Goal: Task Accomplishment & Management: Use online tool/utility

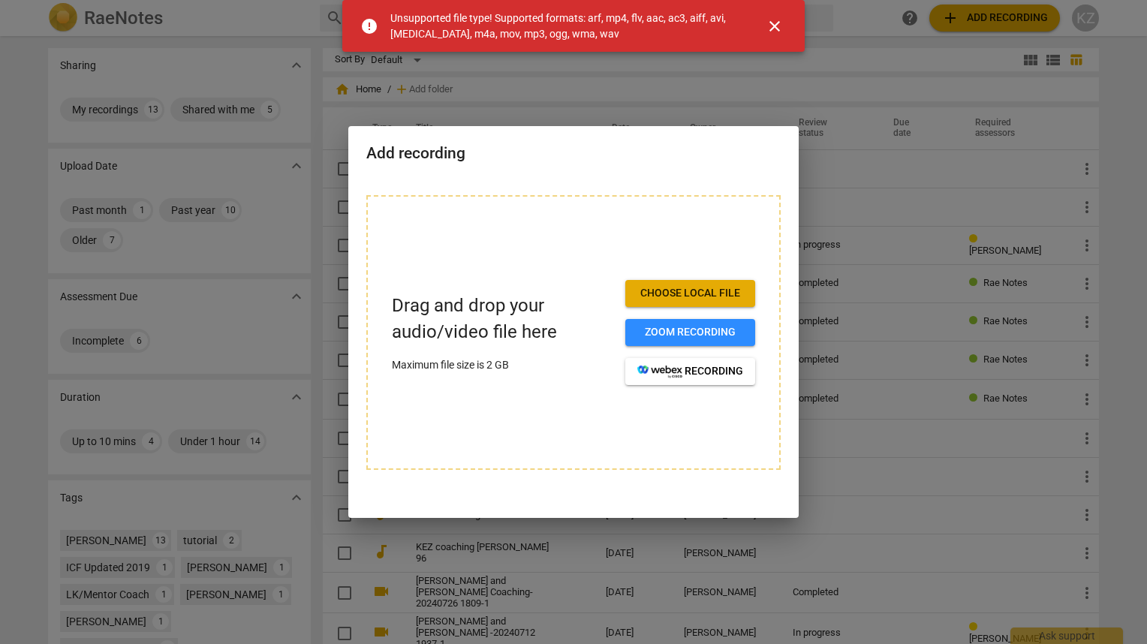
click at [770, 26] on span "close" at bounding box center [775, 26] width 18 height 18
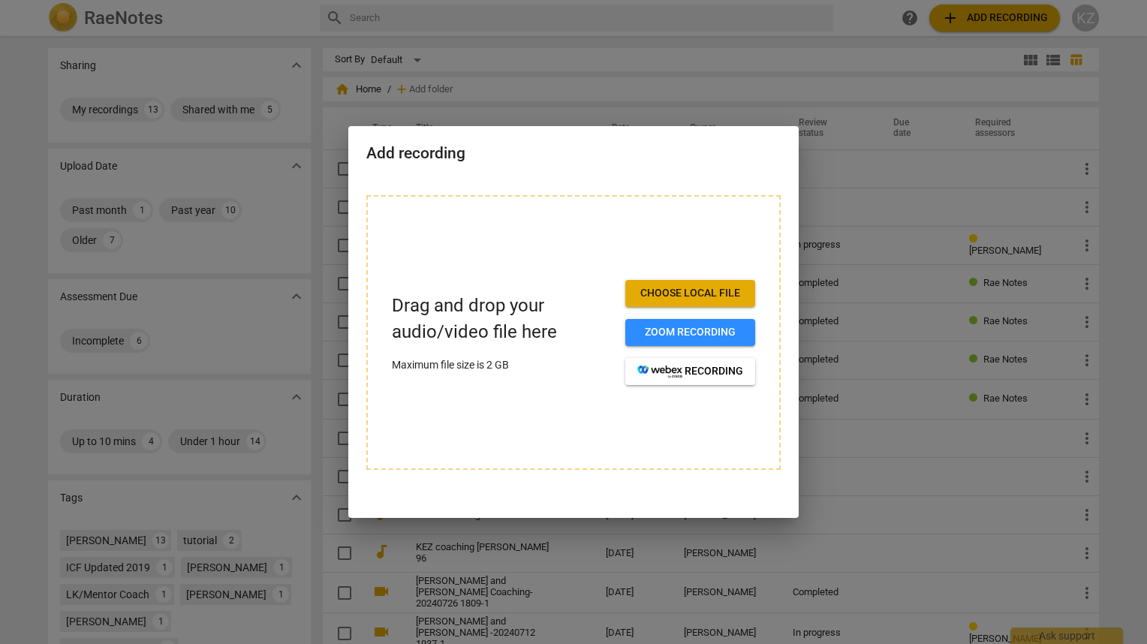
click at [672, 297] on span "Choose local file" at bounding box center [690, 293] width 106 height 15
click at [698, 378] on span "recording" at bounding box center [690, 371] width 106 height 15
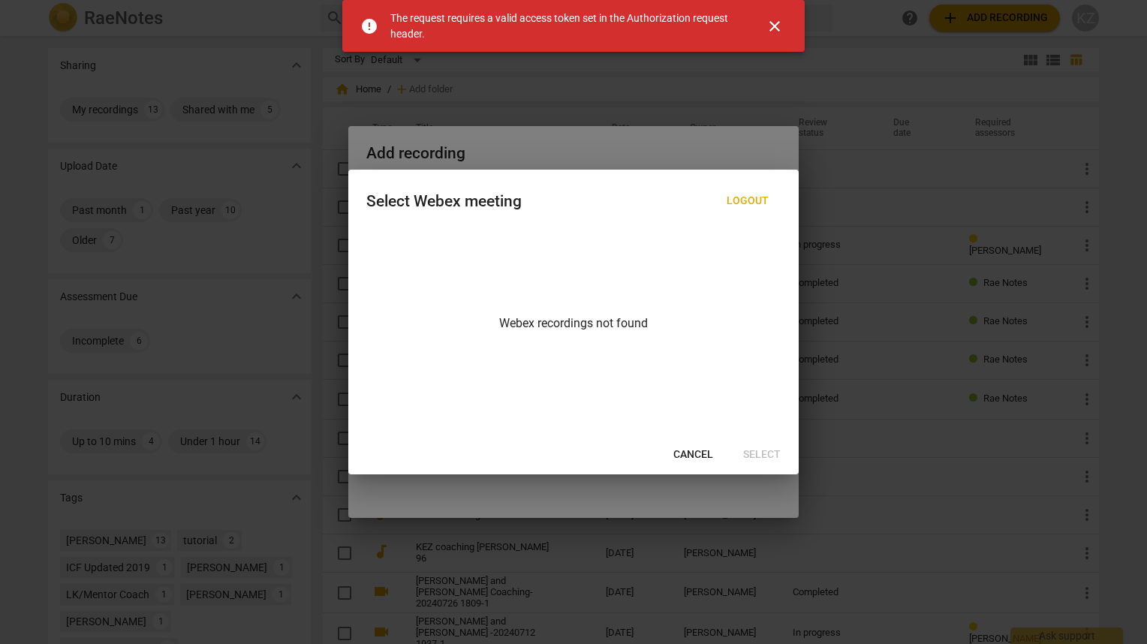
click at [694, 459] on span "Cancel" at bounding box center [693, 454] width 40 height 15
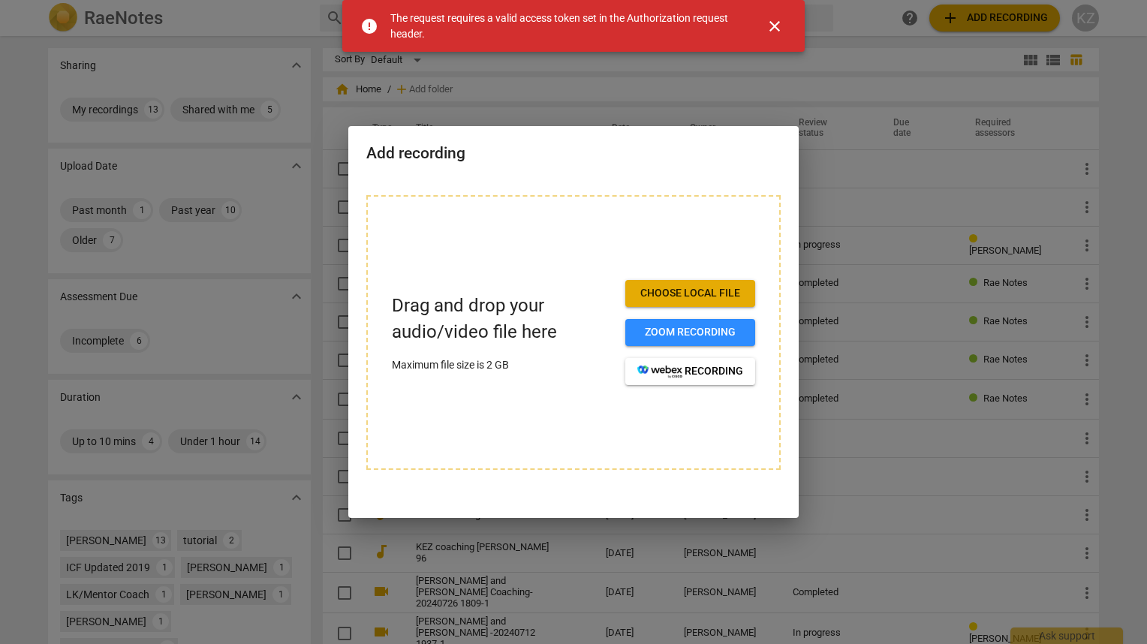
click at [764, 21] on span "close" at bounding box center [775, 26] width 36 height 18
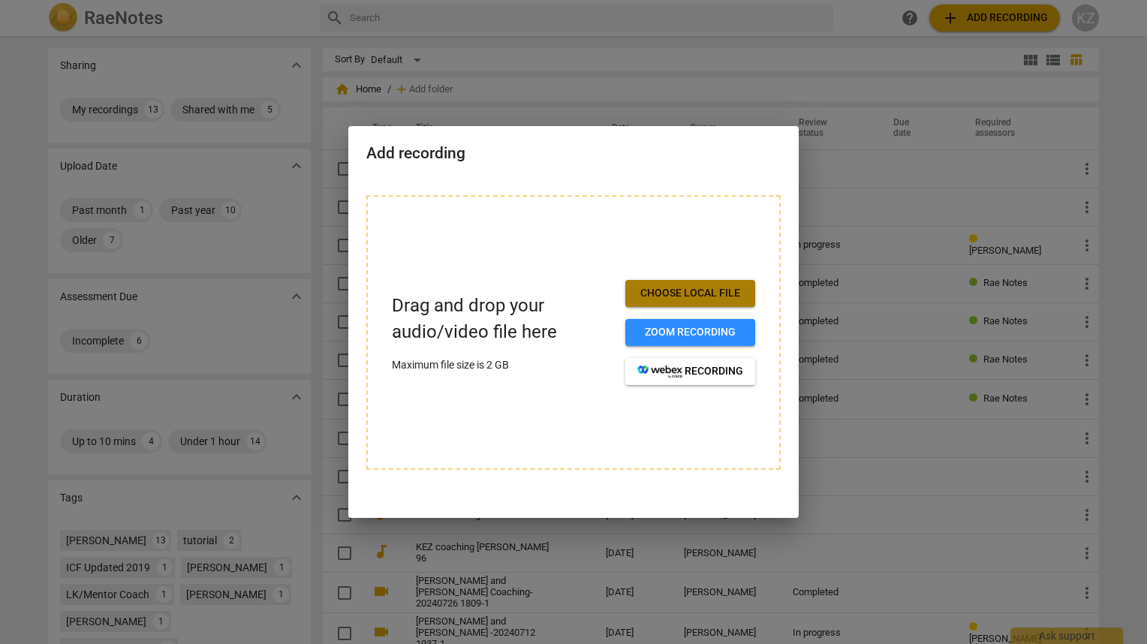
click at [686, 293] on span "Choose local file" at bounding box center [690, 293] width 106 height 15
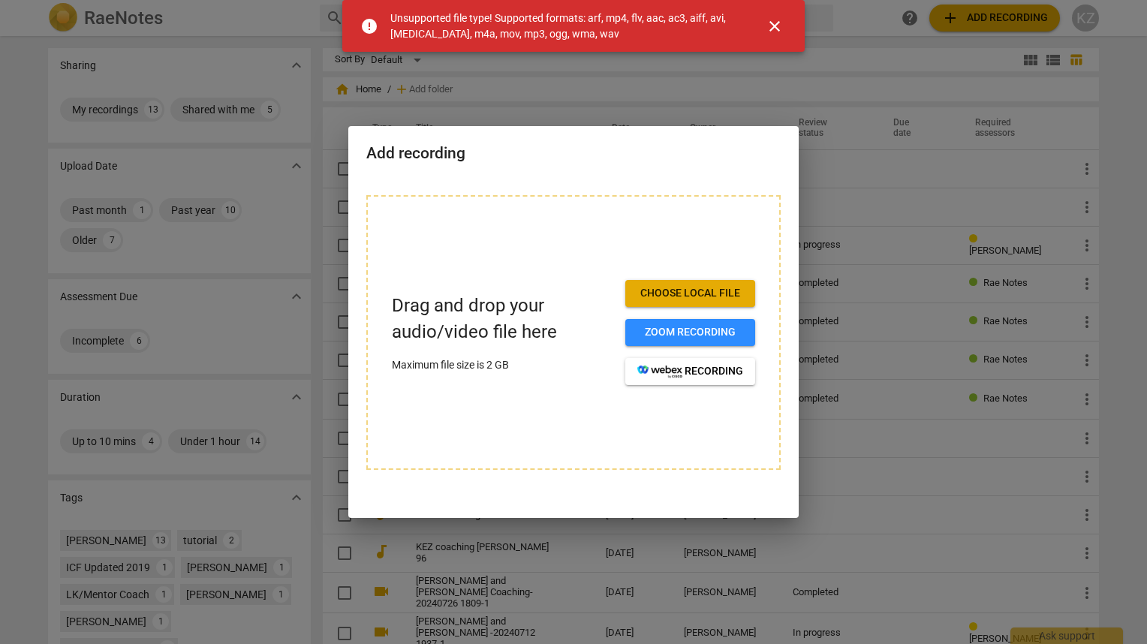
click at [773, 26] on span "close" at bounding box center [775, 26] width 18 height 18
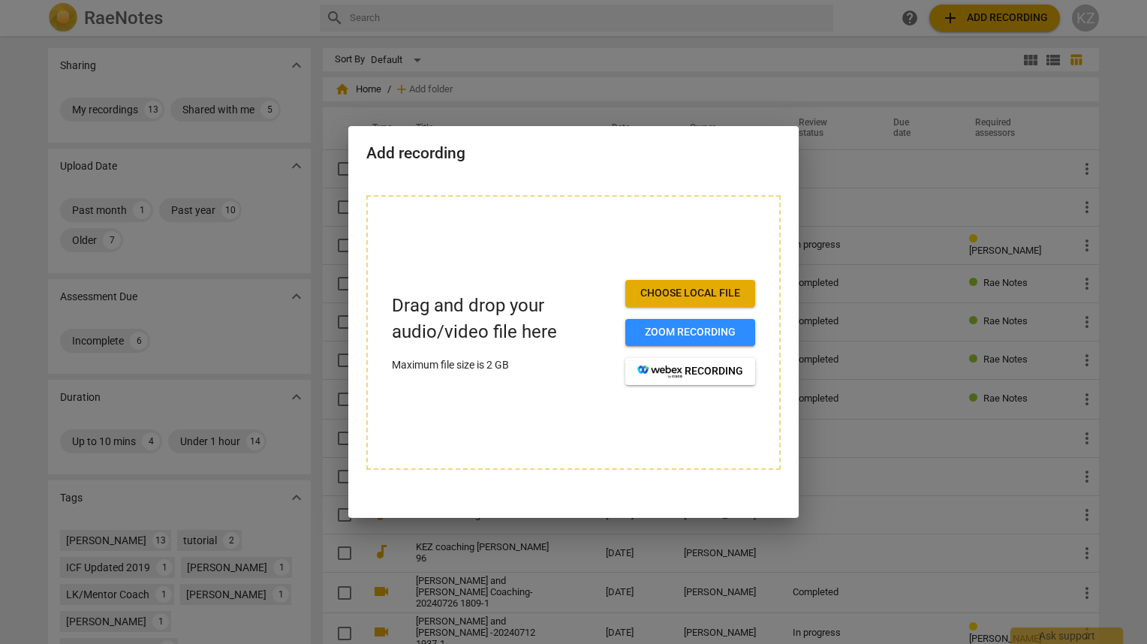
click at [775, 160] on h2 "Add recording" at bounding box center [573, 153] width 414 height 19
click at [637, 199] on div "Drag and drop your audio/video file here Maximum file size is 2 GB Choose local…" at bounding box center [573, 332] width 414 height 275
click at [696, 290] on span "Choose local file" at bounding box center [690, 293] width 106 height 15
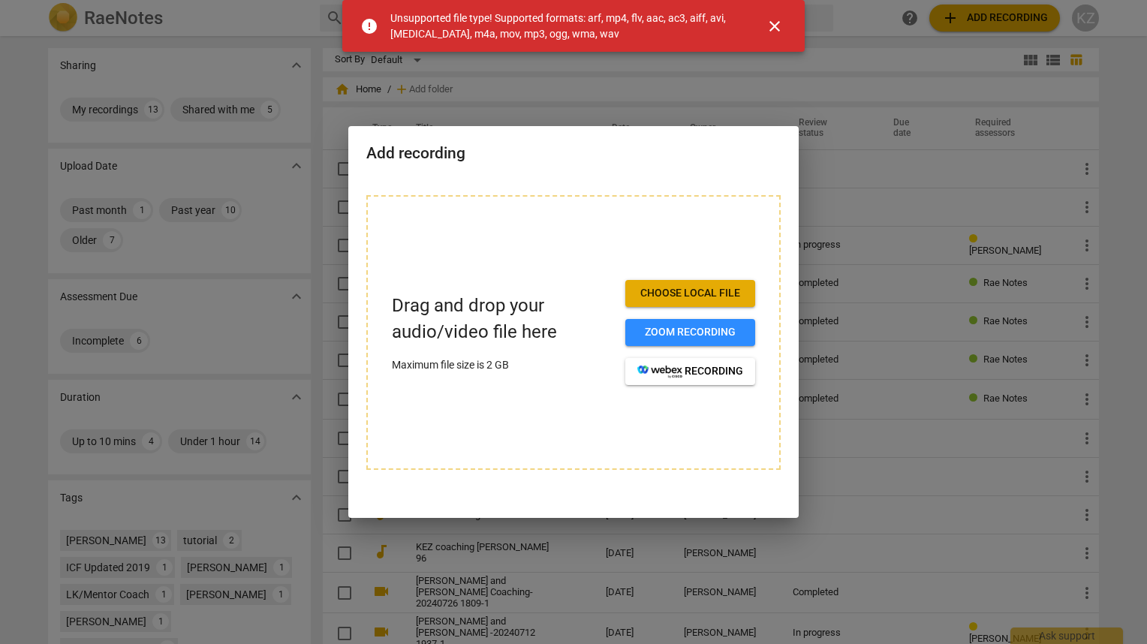
click at [776, 30] on span "close" at bounding box center [775, 26] width 18 height 18
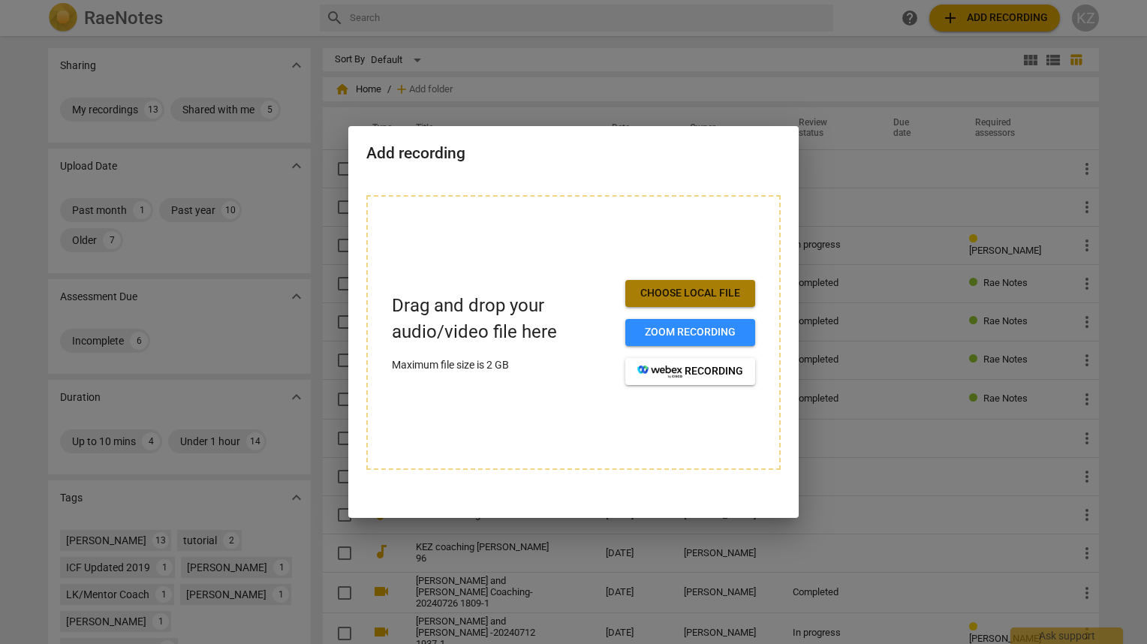
click at [679, 291] on span "Choose local file" at bounding box center [690, 293] width 106 height 15
click at [651, 282] on button "Choose local file" at bounding box center [690, 293] width 130 height 27
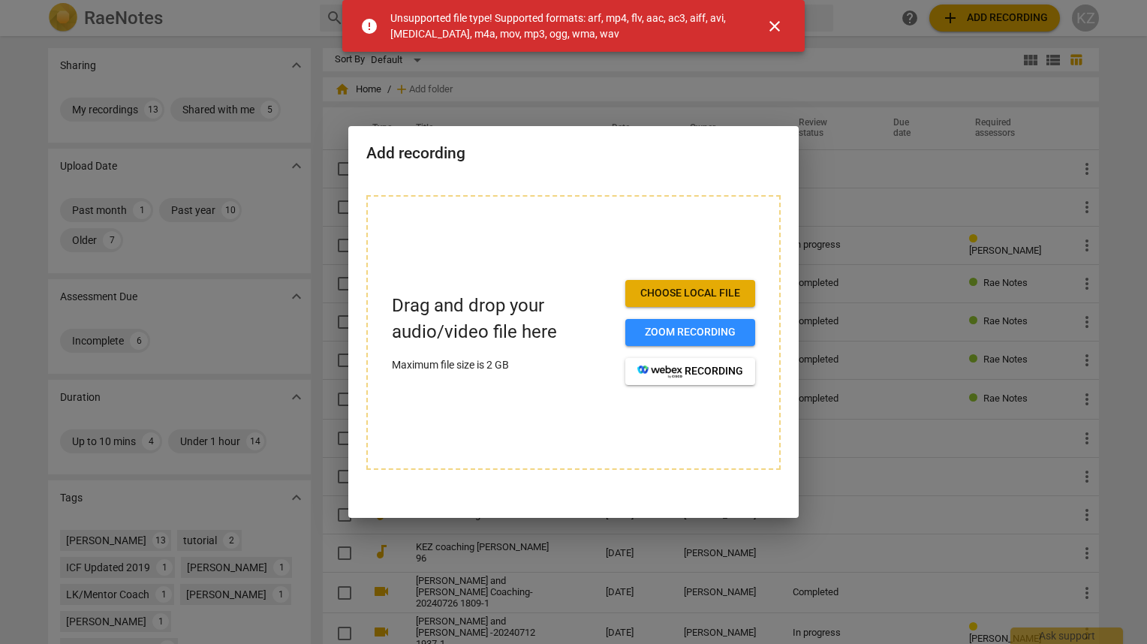
click at [776, 29] on span "close" at bounding box center [775, 26] width 18 height 18
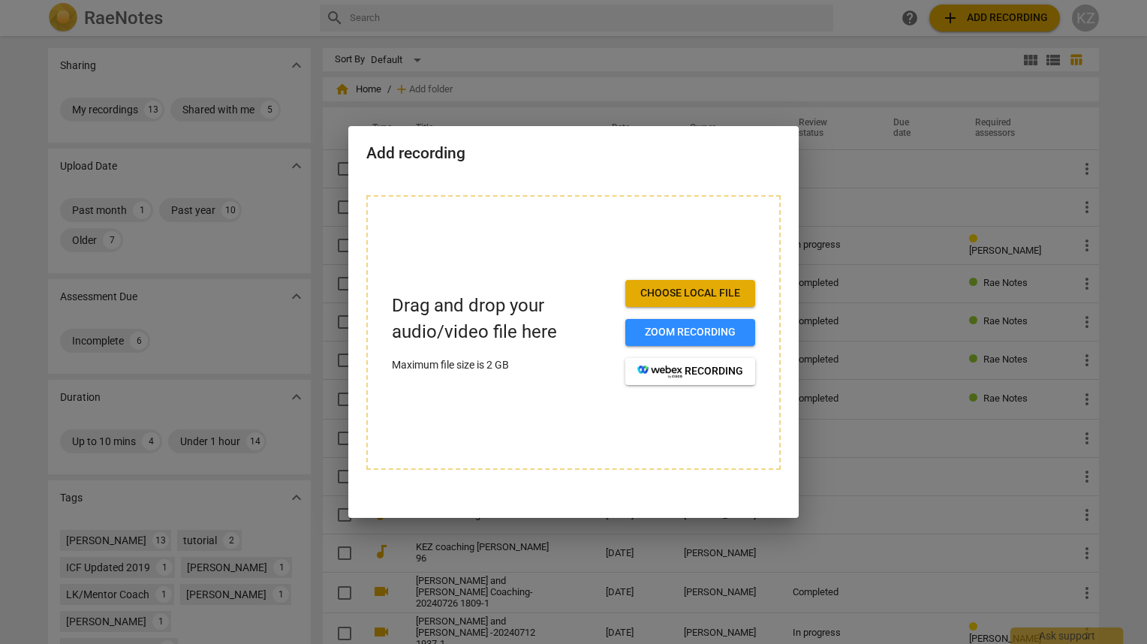
click at [635, 290] on button "Choose local file" at bounding box center [690, 293] width 130 height 27
click at [704, 298] on span "Choose local file" at bounding box center [690, 293] width 106 height 15
click at [749, 153] on h2 "Add recording" at bounding box center [573, 153] width 414 height 19
click at [585, 249] on div "Drag and drop your audio/video file here Maximum file size is 2 GB Choose local…" at bounding box center [573, 332] width 414 height 275
click at [767, 178] on div "Drag and drop your audio/video file here Maximum file size is 2 GB Choose local…" at bounding box center [573, 341] width 450 height 329
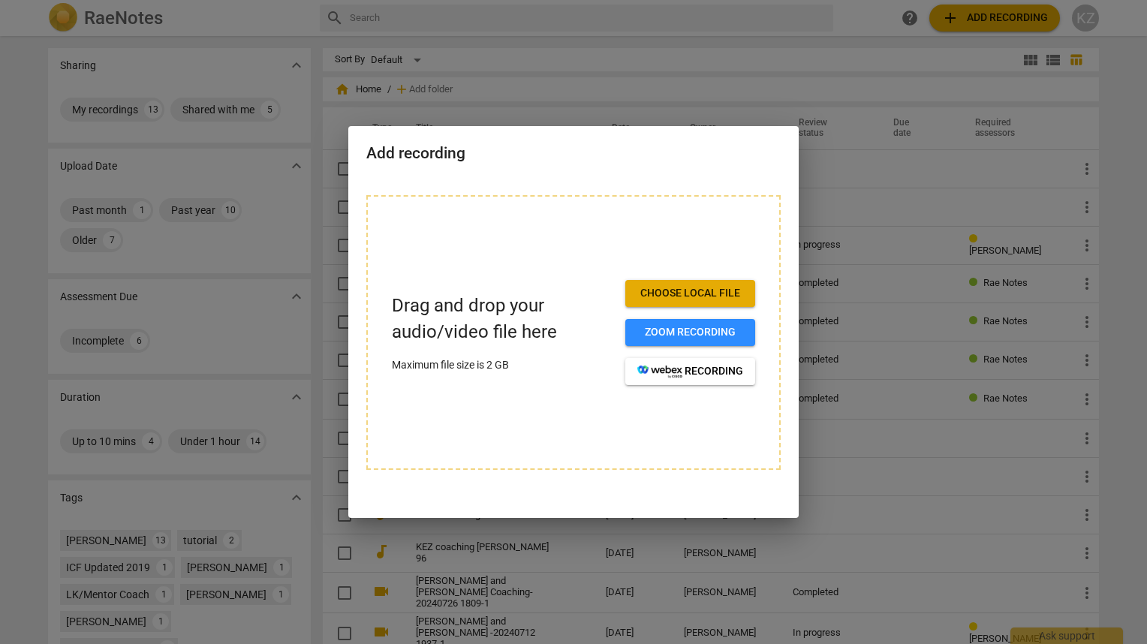
drag, startPoint x: 850, startPoint y: 137, endPoint x: 839, endPoint y: 128, distance: 13.8
click at [856, 136] on div at bounding box center [573, 322] width 1147 height 644
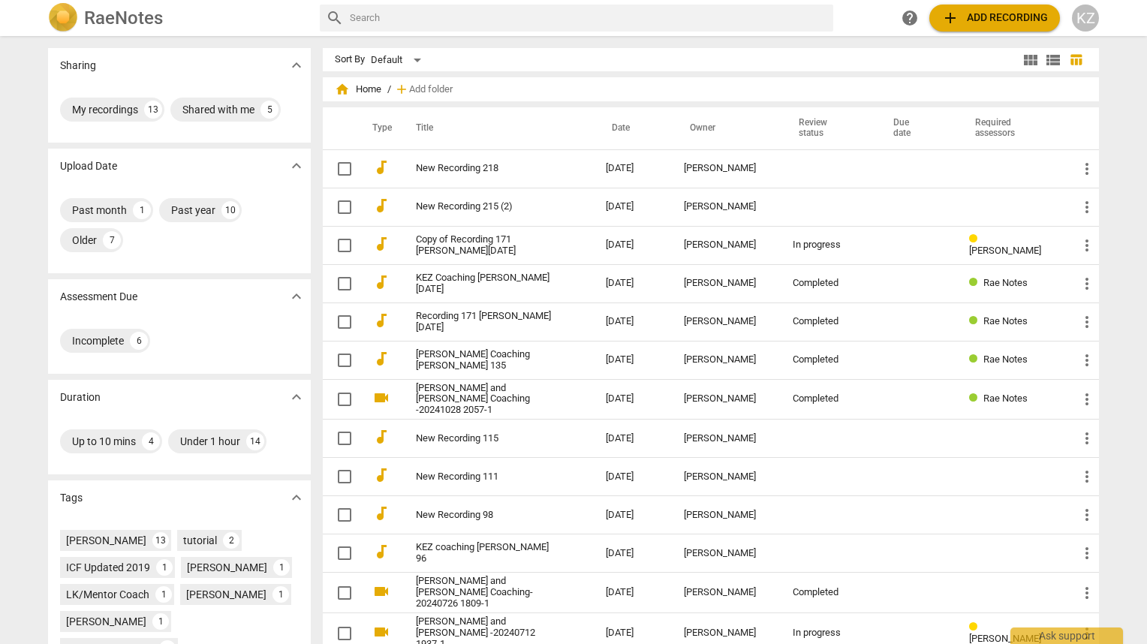
click at [369, 89] on span "home Home" at bounding box center [358, 89] width 47 height 15
click at [355, 93] on span "home Home" at bounding box center [358, 89] width 47 height 15
click at [124, 116] on div "My recordings" at bounding box center [105, 109] width 66 height 15
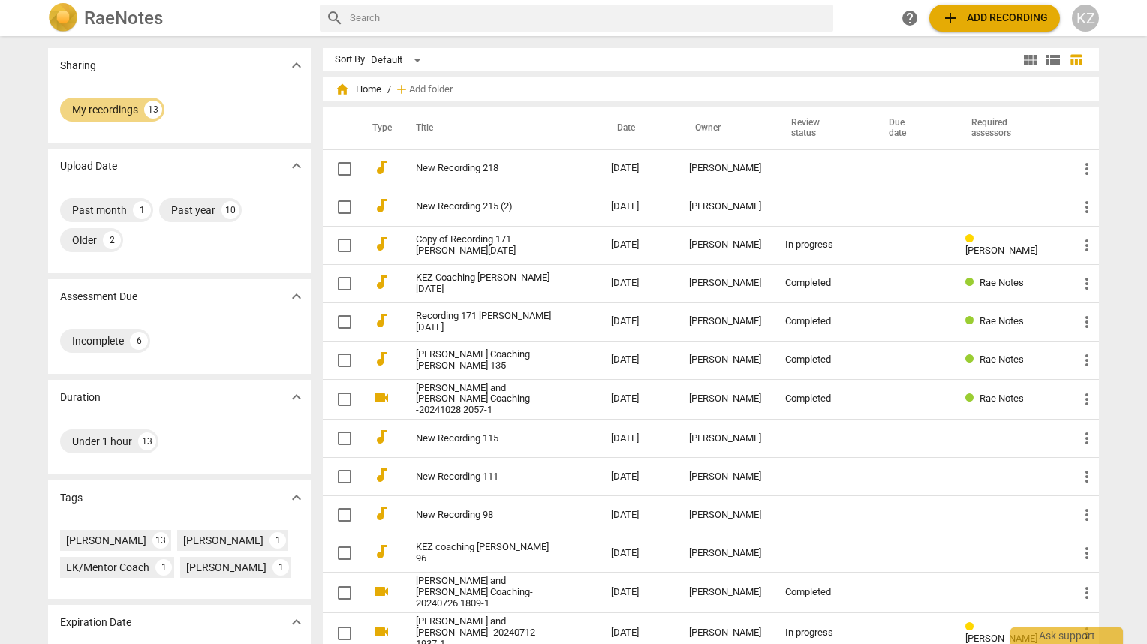
click at [63, 20] on img at bounding box center [63, 18] width 30 height 30
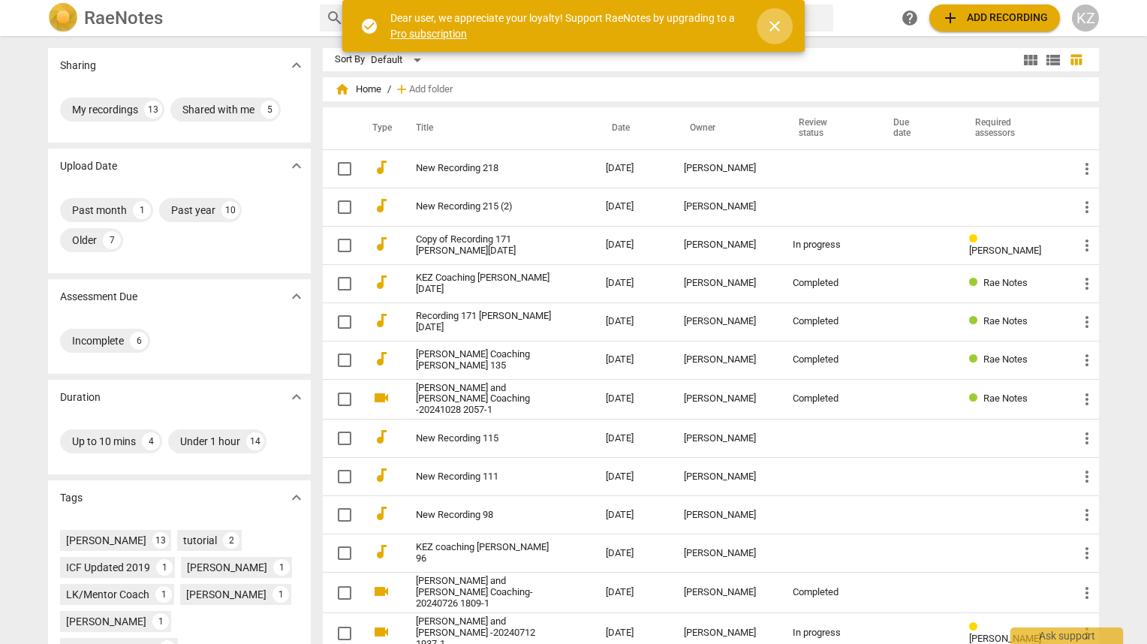
click at [774, 18] on span "close" at bounding box center [775, 26] width 18 height 18
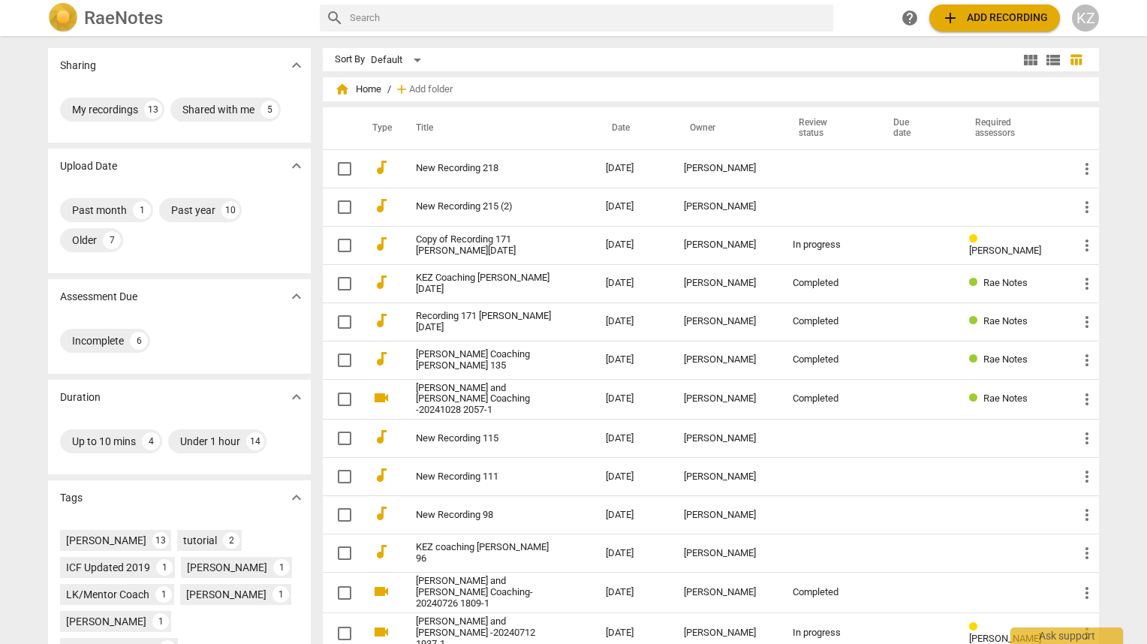
click at [963, 12] on span "add Add recording" at bounding box center [995, 18] width 107 height 18
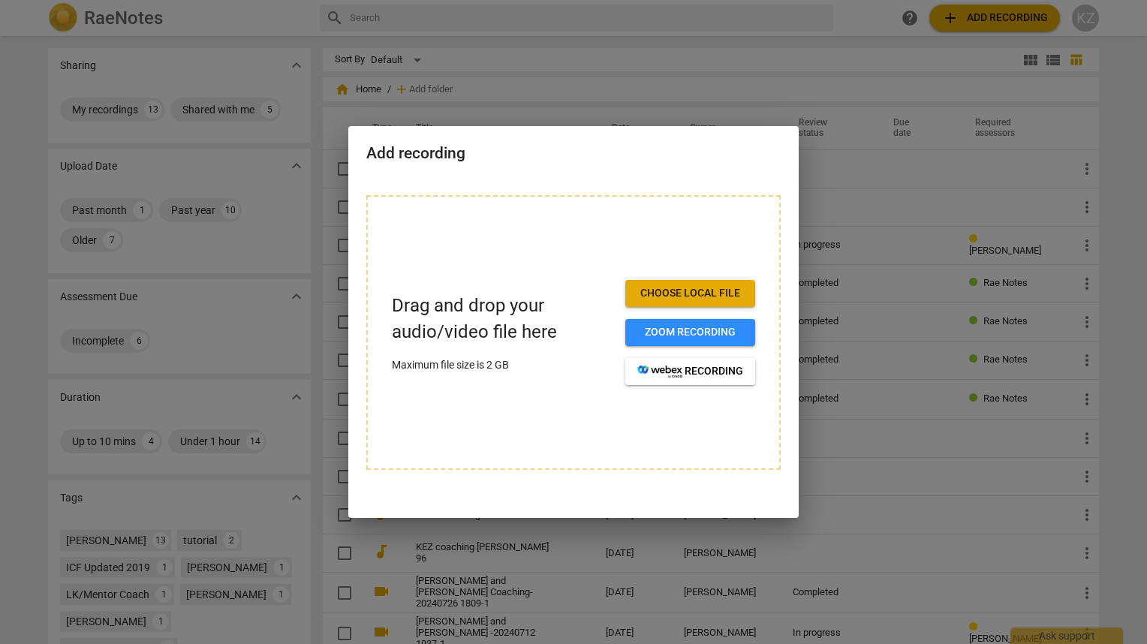
click at [690, 294] on span "Choose local file" at bounding box center [690, 293] width 106 height 15
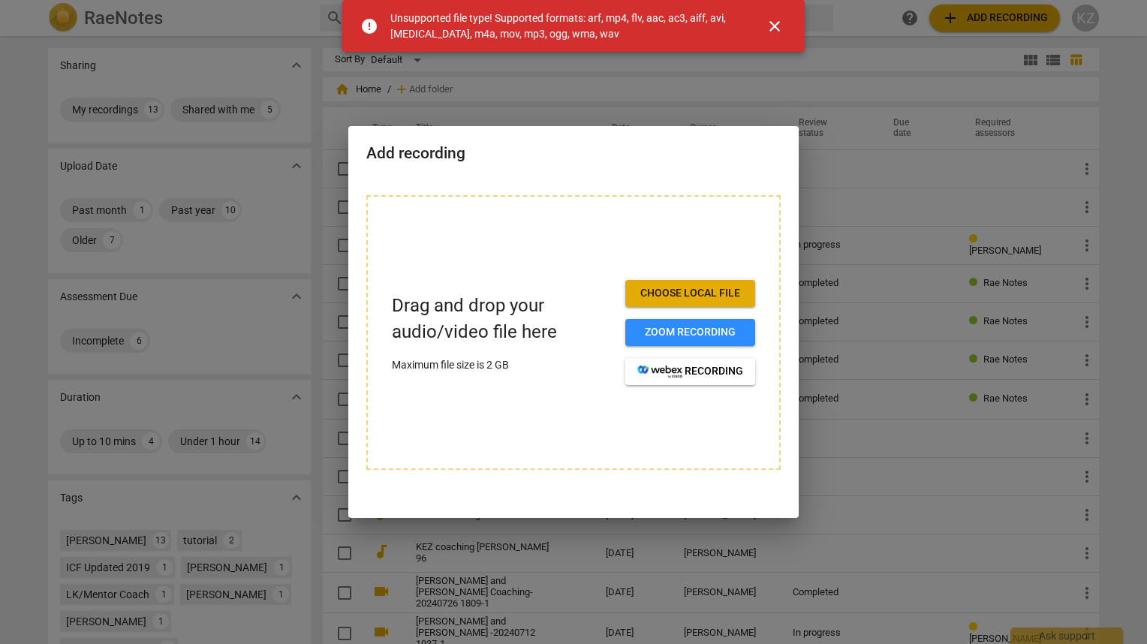
click at [776, 26] on span "close" at bounding box center [775, 26] width 18 height 18
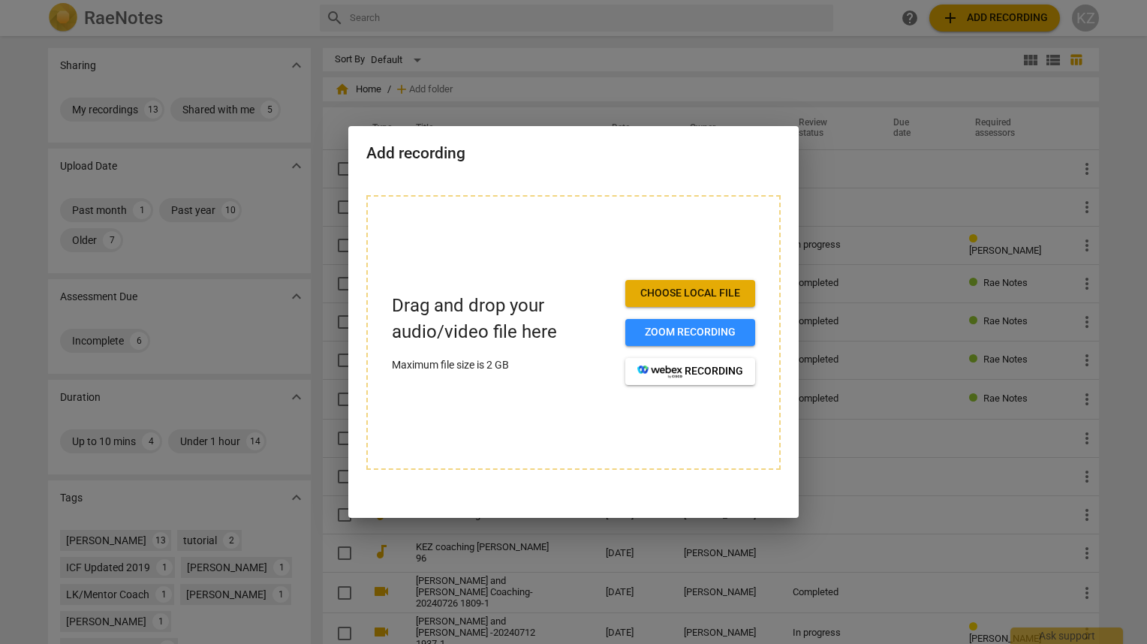
click at [658, 286] on span "Choose local file" at bounding box center [690, 293] width 106 height 15
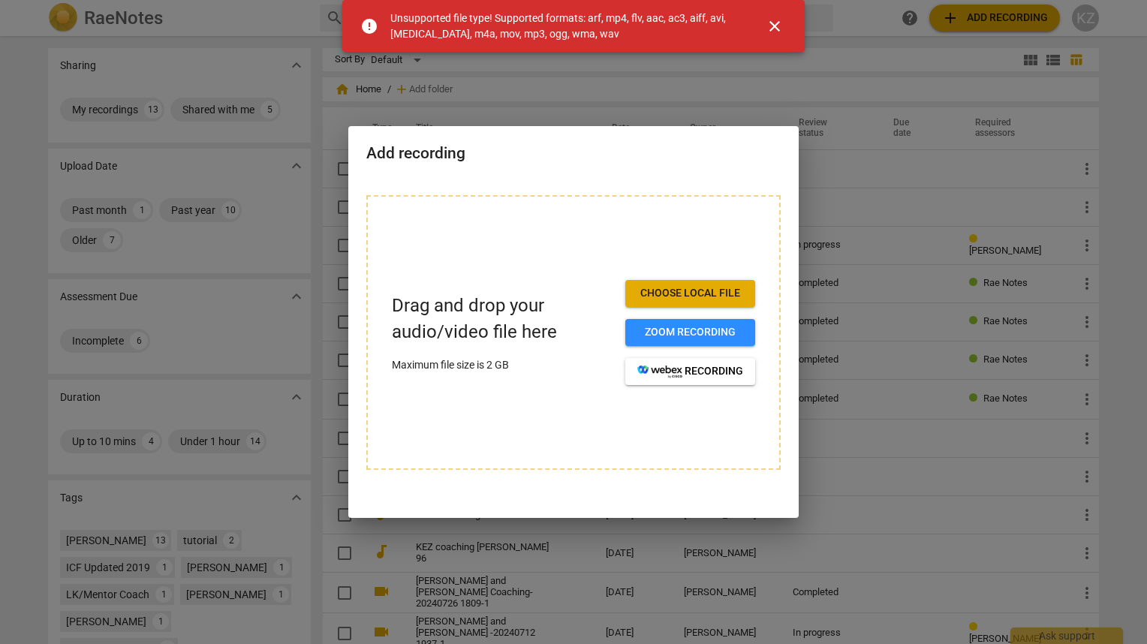
click at [638, 134] on div "Add recording" at bounding box center [573, 152] width 450 height 52
click at [736, 251] on div "Drag and drop your audio/video file here Maximum file size is 2 GB Choose local…" at bounding box center [573, 332] width 414 height 275
click at [652, 290] on span "Choose local file" at bounding box center [690, 293] width 106 height 15
click at [775, 24] on span "close" at bounding box center [775, 26] width 18 height 18
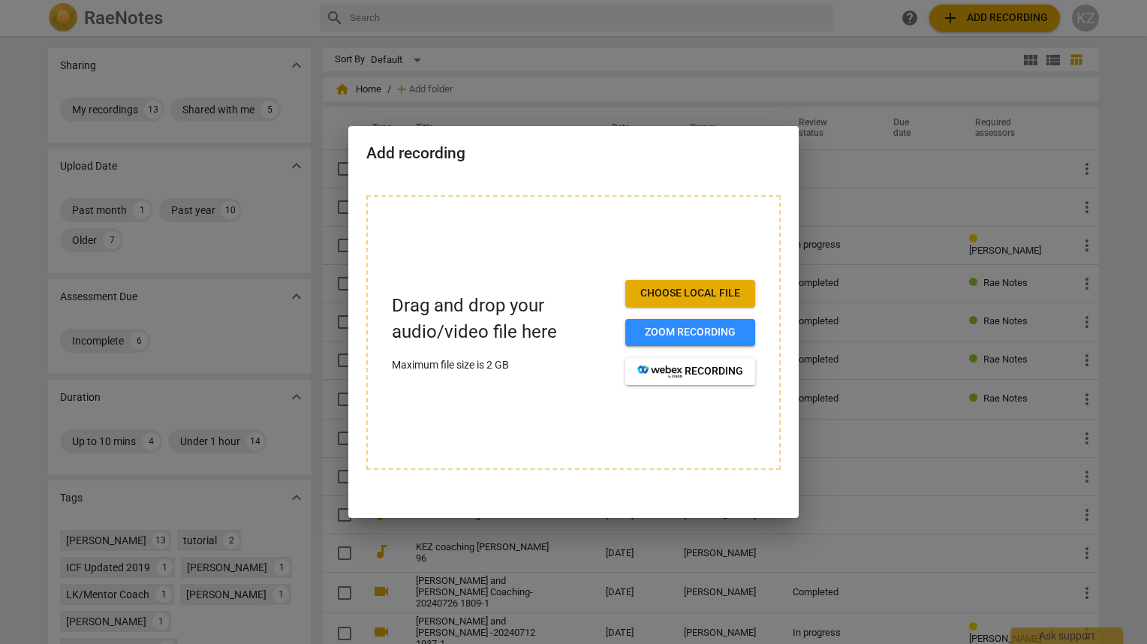
click at [750, 190] on div "Drag and drop your audio/video file here Maximum file size is 2 GB Choose local…" at bounding box center [573, 341] width 450 height 329
click at [667, 285] on button "Choose local file" at bounding box center [690, 293] width 130 height 27
click at [559, 232] on div "Drag and drop your audio/video file here Maximum file size is 2 GB Choose local…" at bounding box center [573, 332] width 414 height 275
click at [490, 163] on div "Add recording" at bounding box center [573, 152] width 450 height 52
drag, startPoint x: 306, startPoint y: 191, endPoint x: 296, endPoint y: 171, distance: 22.2
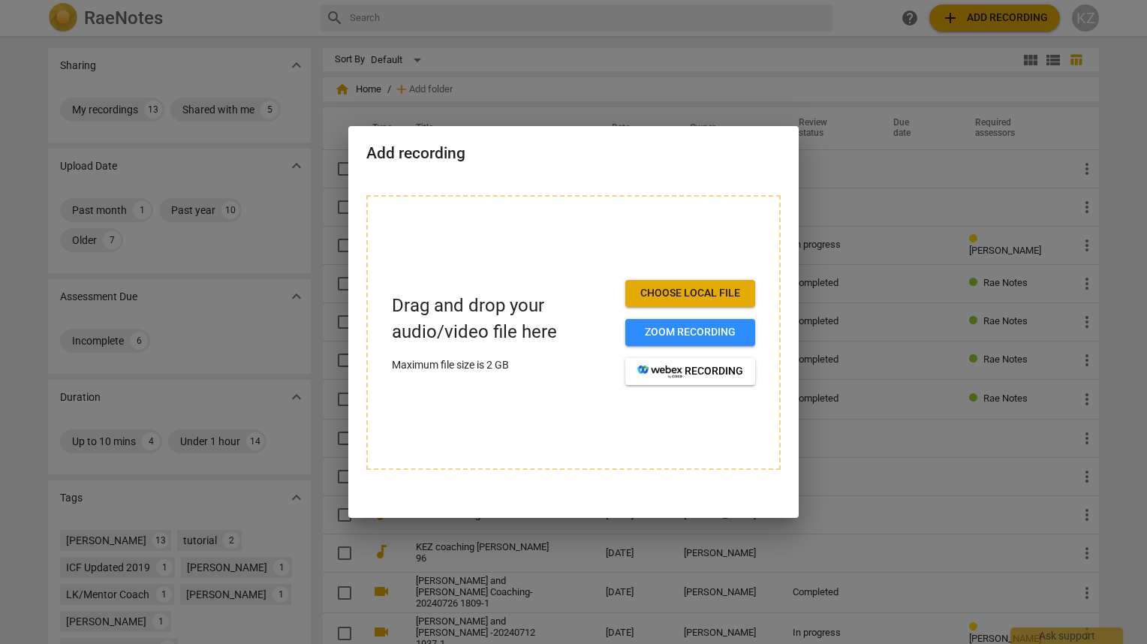
click at [306, 190] on div at bounding box center [573, 322] width 1147 height 644
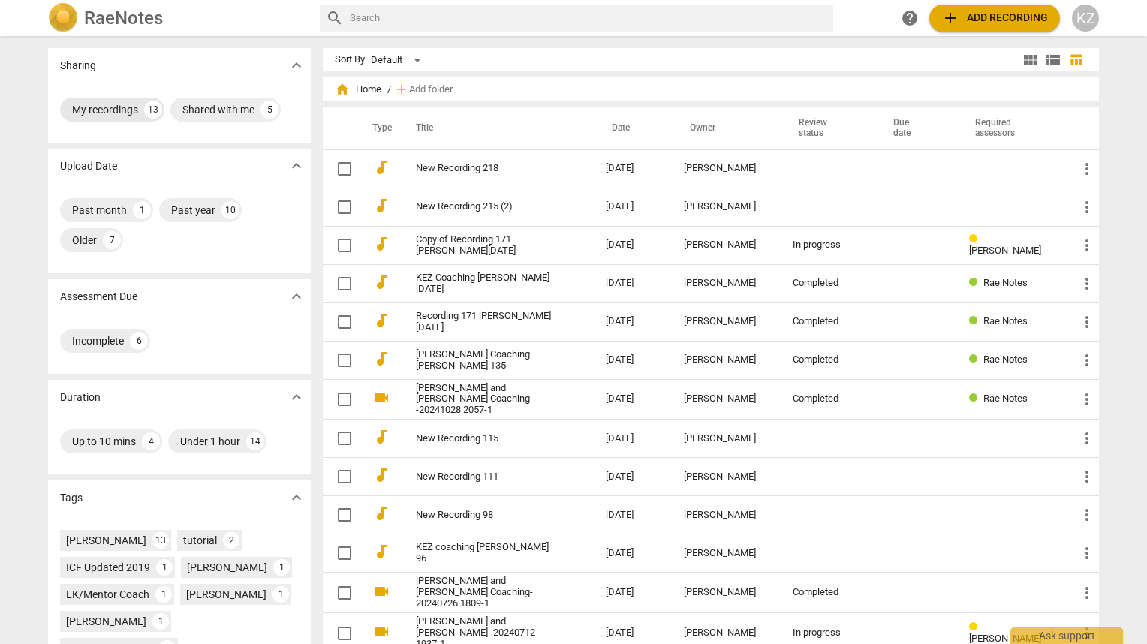
click at [107, 113] on div "My recordings" at bounding box center [105, 109] width 66 height 15
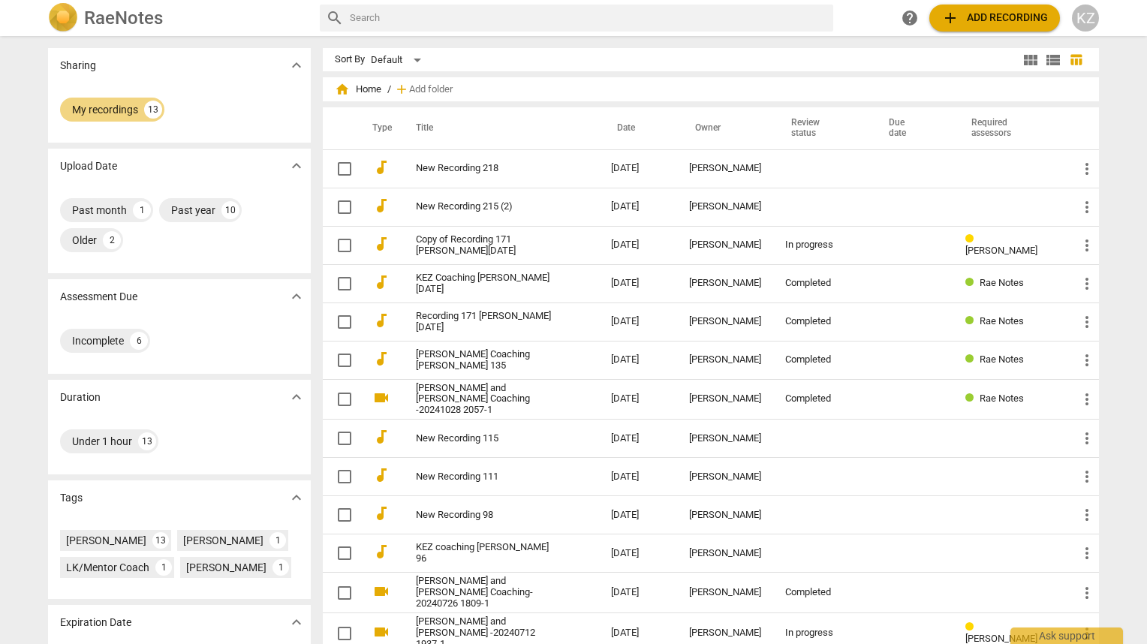
click at [72, 15] on img at bounding box center [63, 18] width 30 height 30
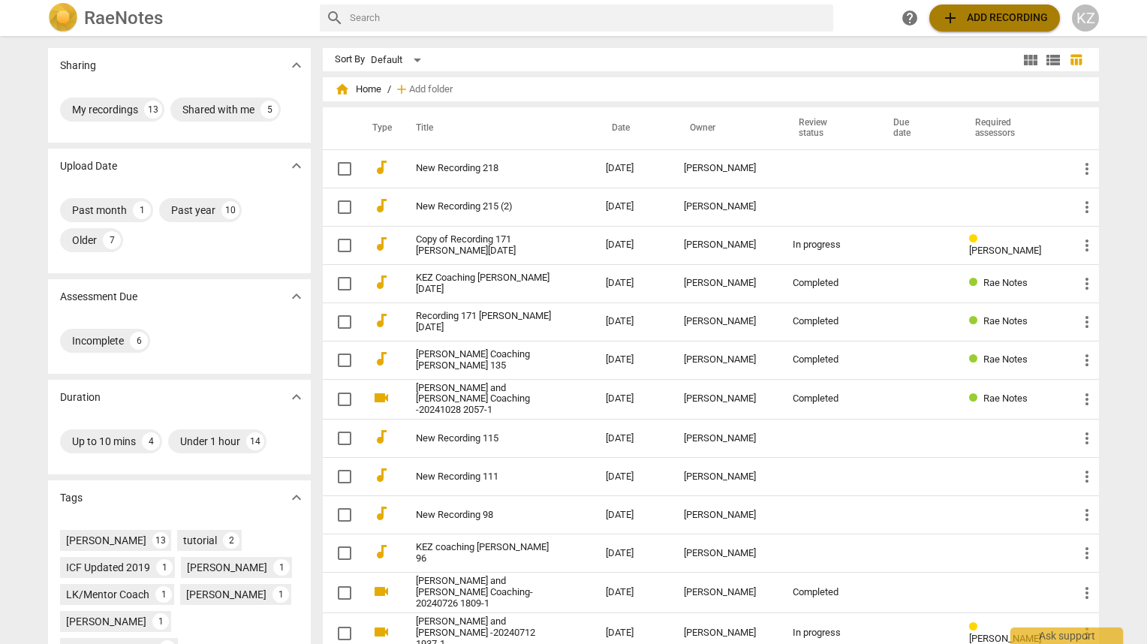
click at [982, 20] on span "add Add recording" at bounding box center [995, 18] width 107 height 18
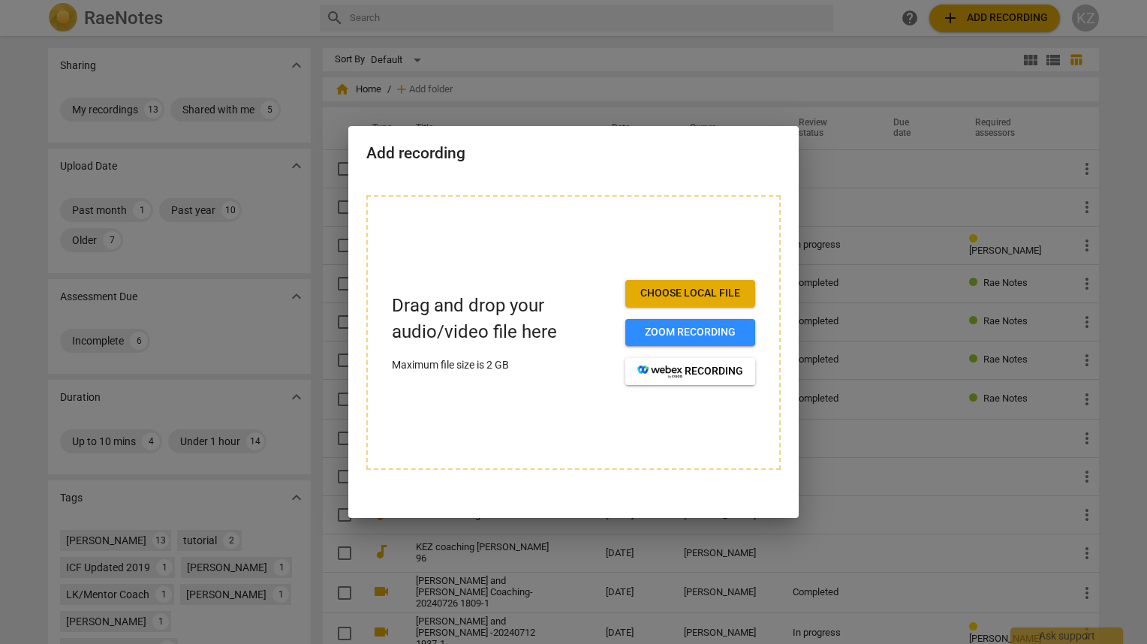
click at [670, 294] on span "Choose local file" at bounding box center [690, 293] width 106 height 15
click at [675, 291] on span "Choose local file" at bounding box center [690, 293] width 106 height 15
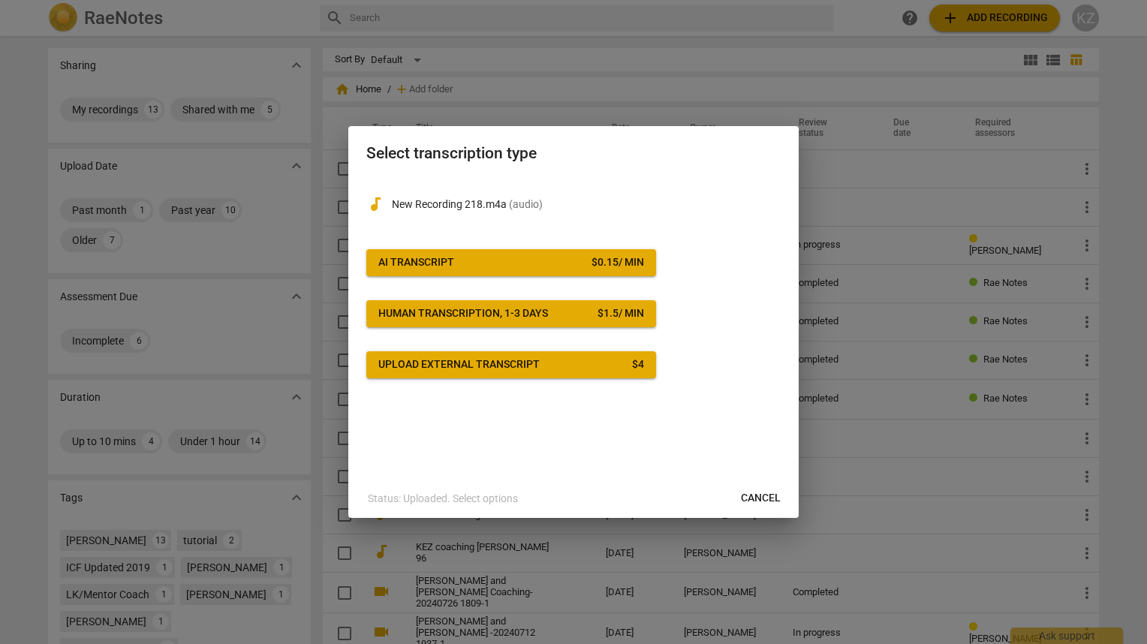
click at [754, 153] on h2 "Select transcription type" at bounding box center [573, 153] width 414 height 19
click at [742, 495] on span "Cancel" at bounding box center [761, 498] width 40 height 15
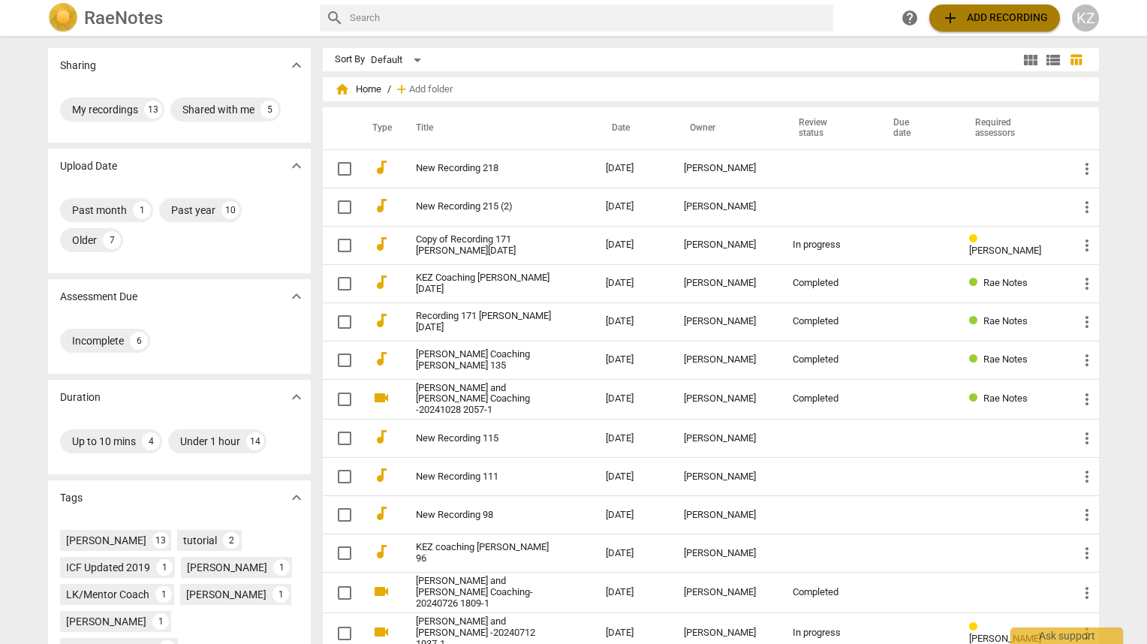
click at [959, 14] on span "add" at bounding box center [951, 18] width 18 height 18
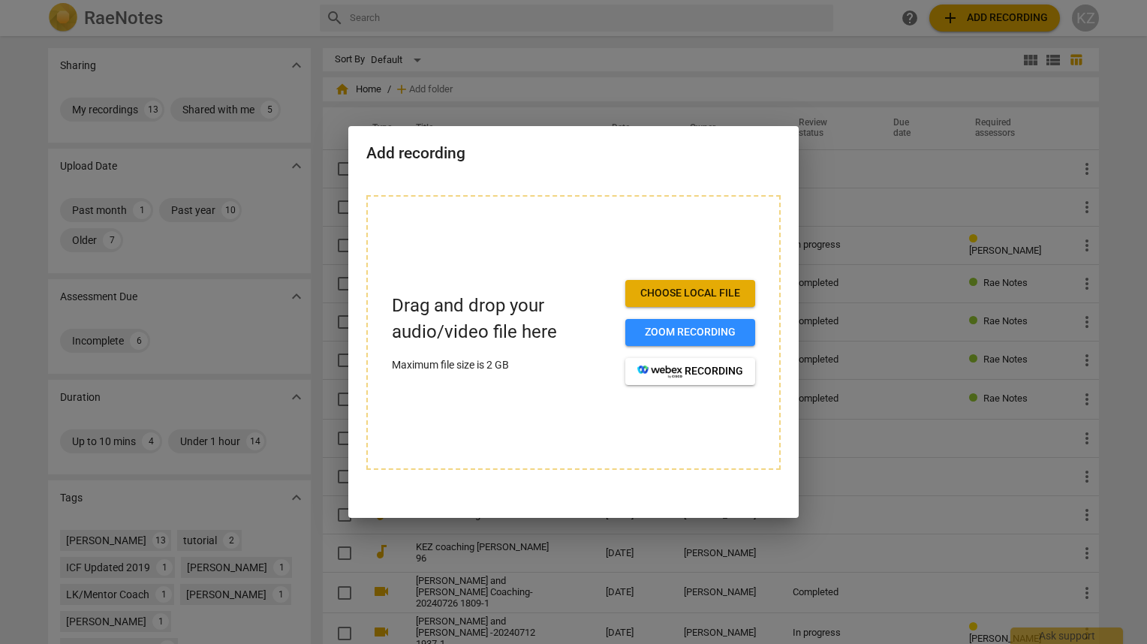
click at [661, 299] on span "Choose local file" at bounding box center [690, 293] width 106 height 15
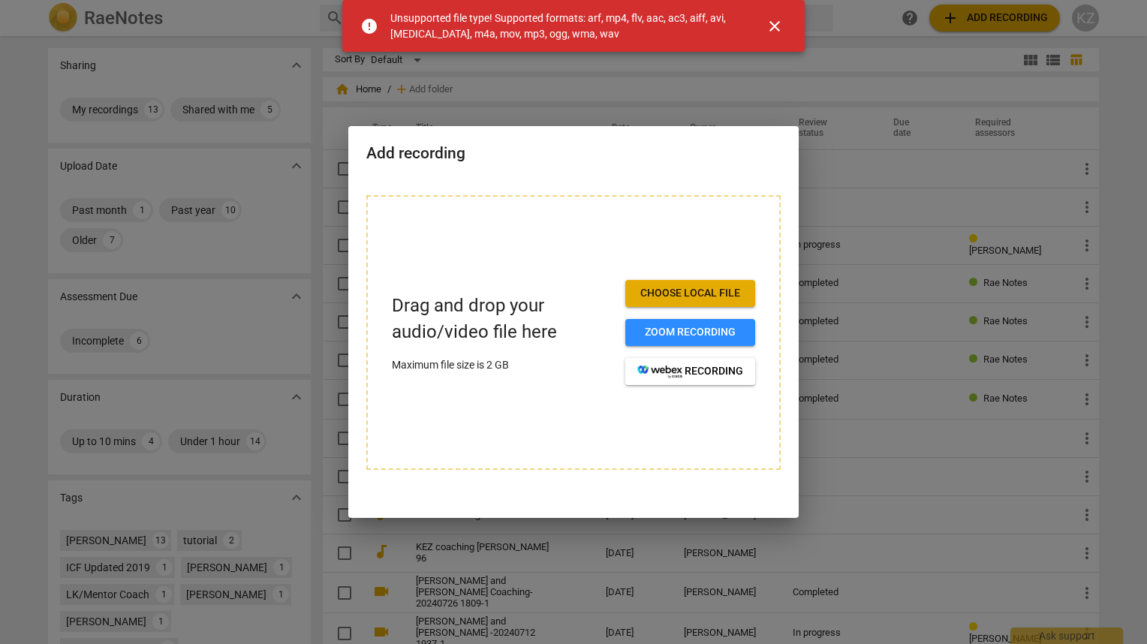
click at [769, 26] on span "close" at bounding box center [775, 26] width 18 height 18
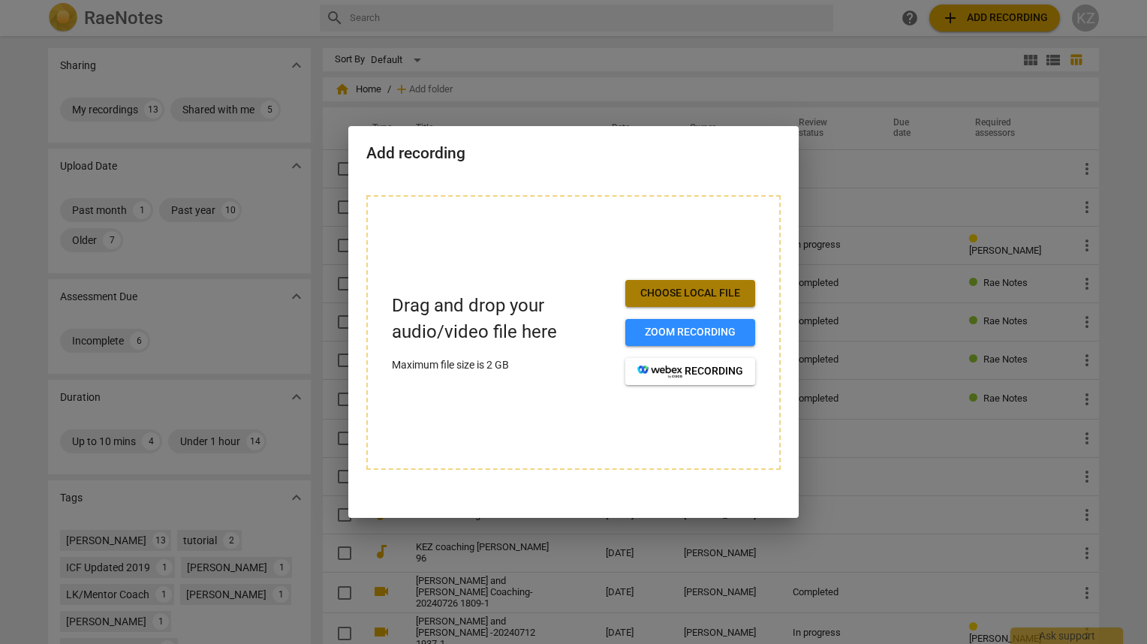
click at [717, 295] on span "Choose local file" at bounding box center [690, 293] width 106 height 15
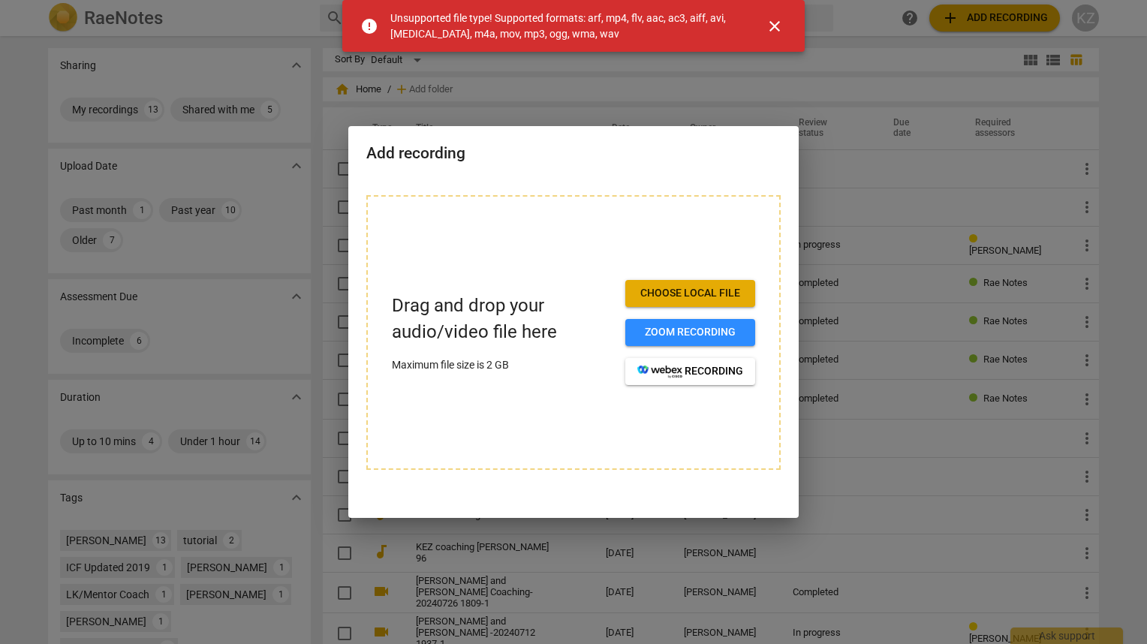
click at [773, 26] on span "close" at bounding box center [775, 26] width 18 height 18
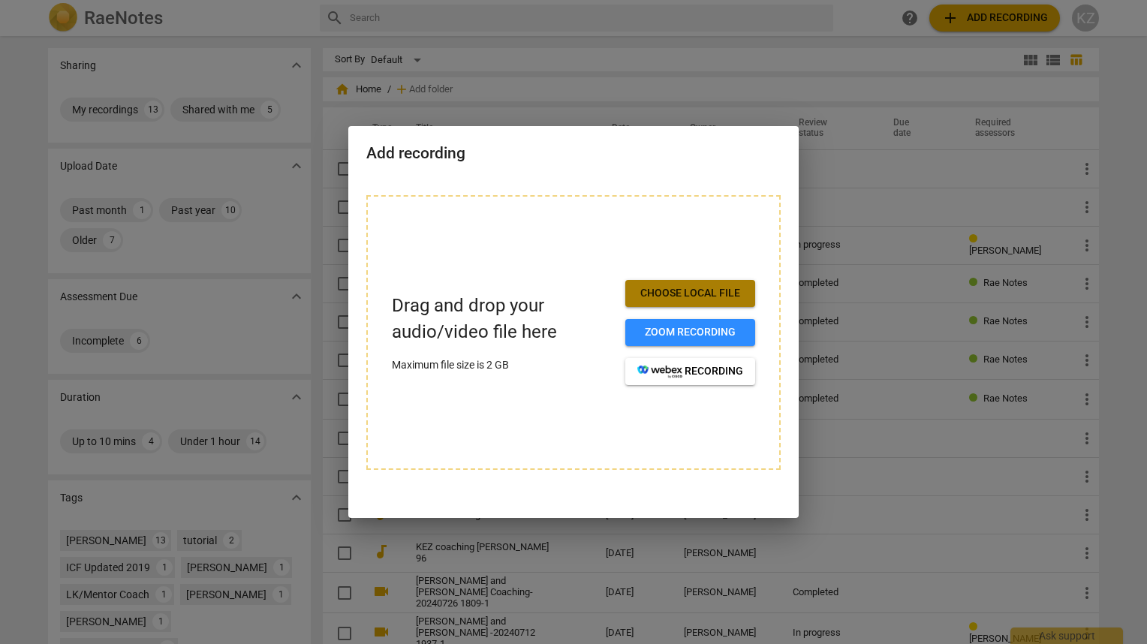
click at [670, 294] on span "Choose local file" at bounding box center [690, 293] width 106 height 15
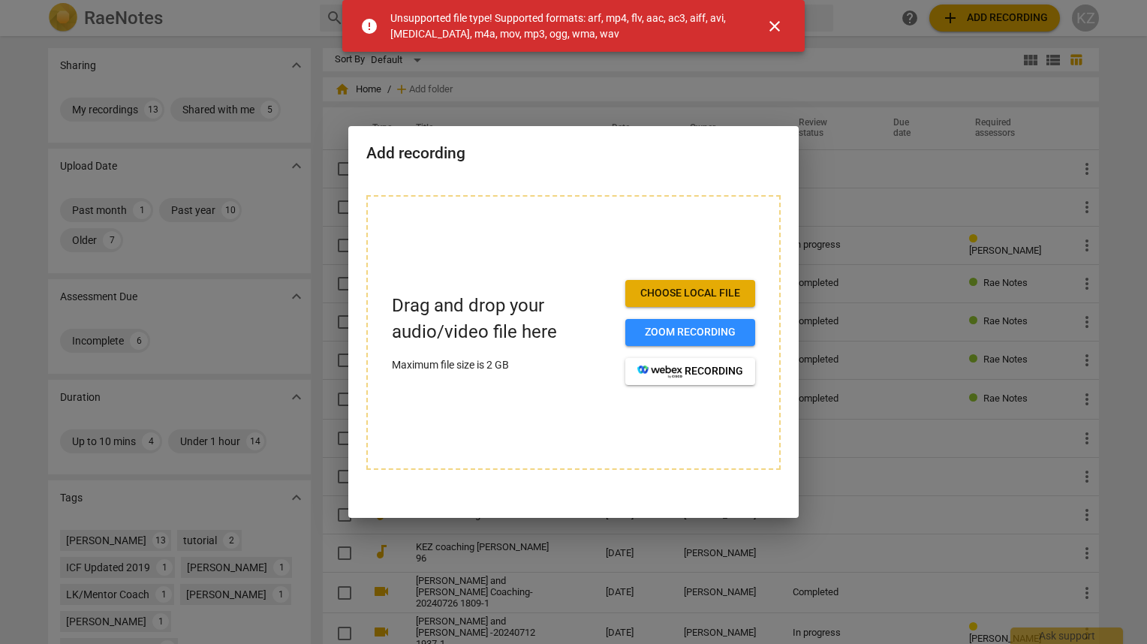
click at [776, 26] on span "close" at bounding box center [775, 26] width 18 height 18
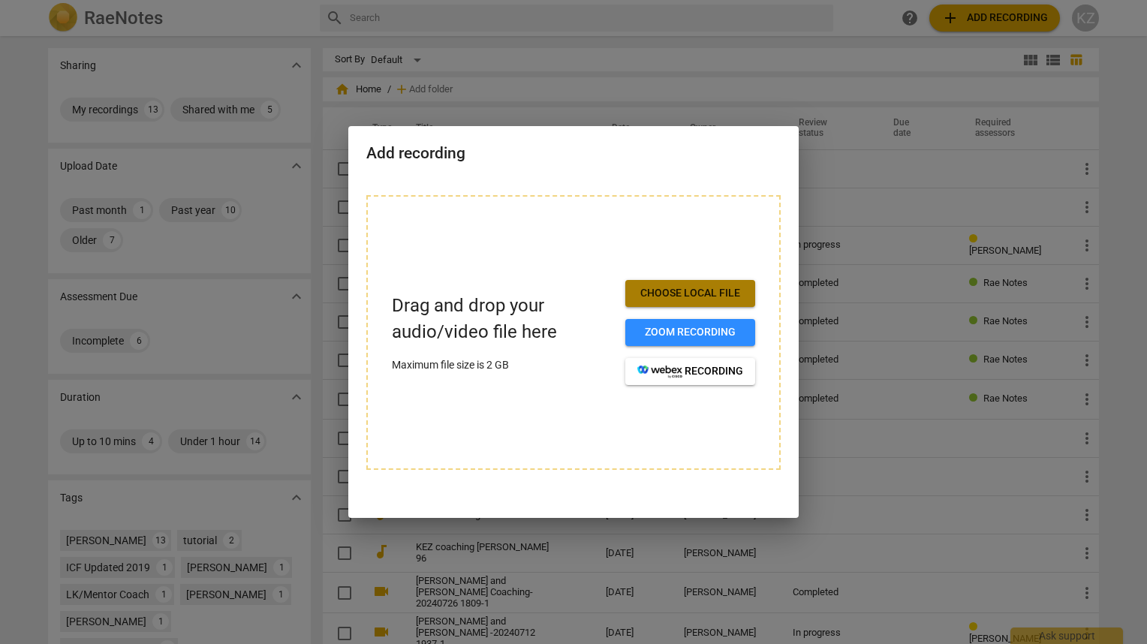
click at [703, 300] on span "Choose local file" at bounding box center [690, 293] width 106 height 15
click at [605, 217] on div "Drag and drop your audio/video file here Maximum file size is 2 GB Choose local…" at bounding box center [573, 332] width 414 height 275
click at [657, 285] on button "Choose local file" at bounding box center [690, 293] width 130 height 27
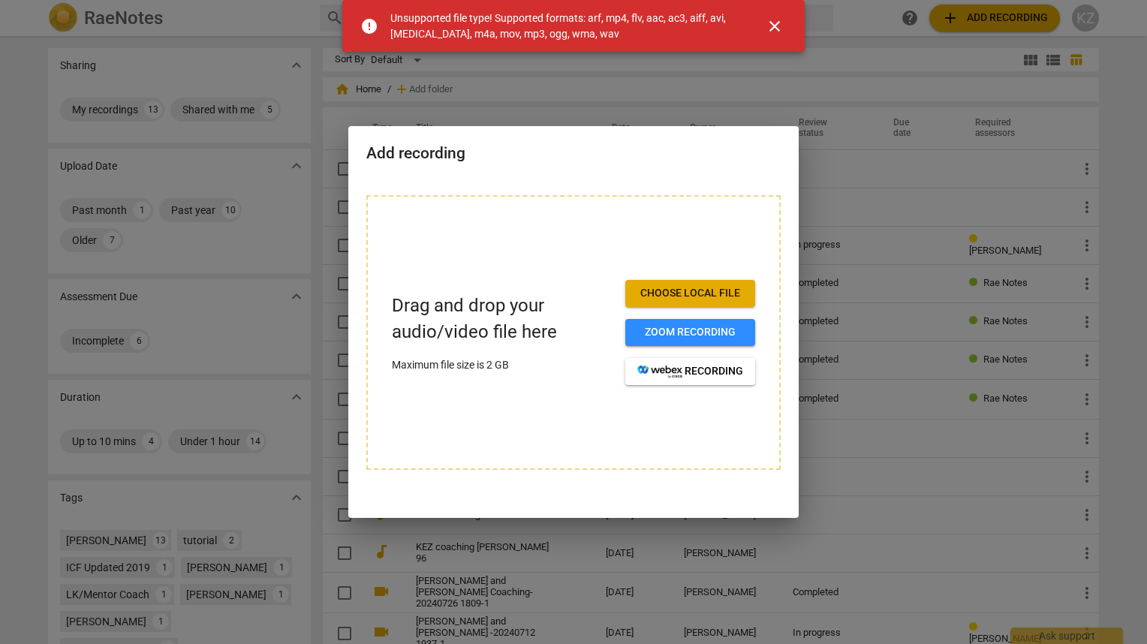
click at [691, 155] on h2 "Add recording" at bounding box center [573, 153] width 414 height 19
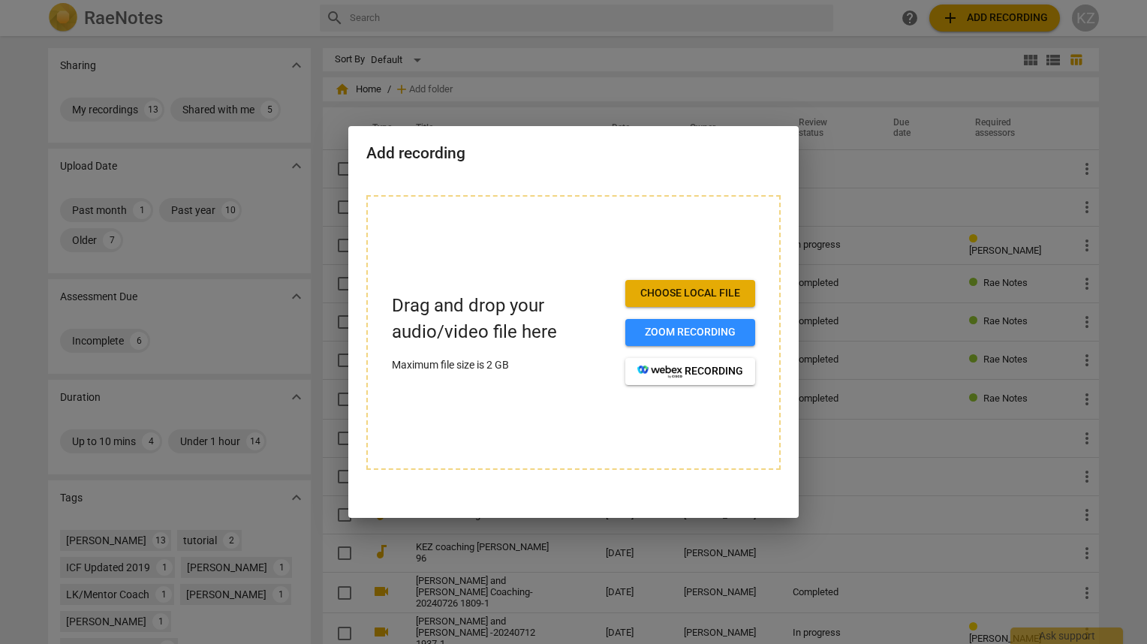
click at [698, 303] on button "Choose local file" at bounding box center [690, 293] width 130 height 27
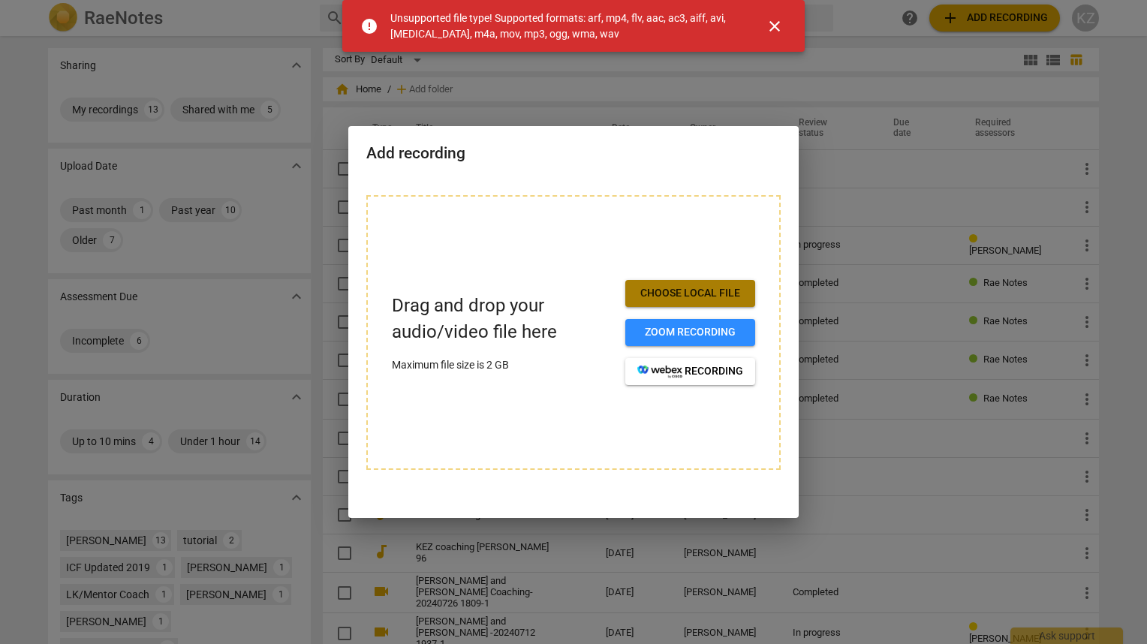
click at [685, 302] on button "Choose local file" at bounding box center [690, 293] width 130 height 27
click at [743, 164] on div "Add recording" at bounding box center [573, 152] width 450 height 52
click at [776, 35] on button "close" at bounding box center [775, 26] width 36 height 36
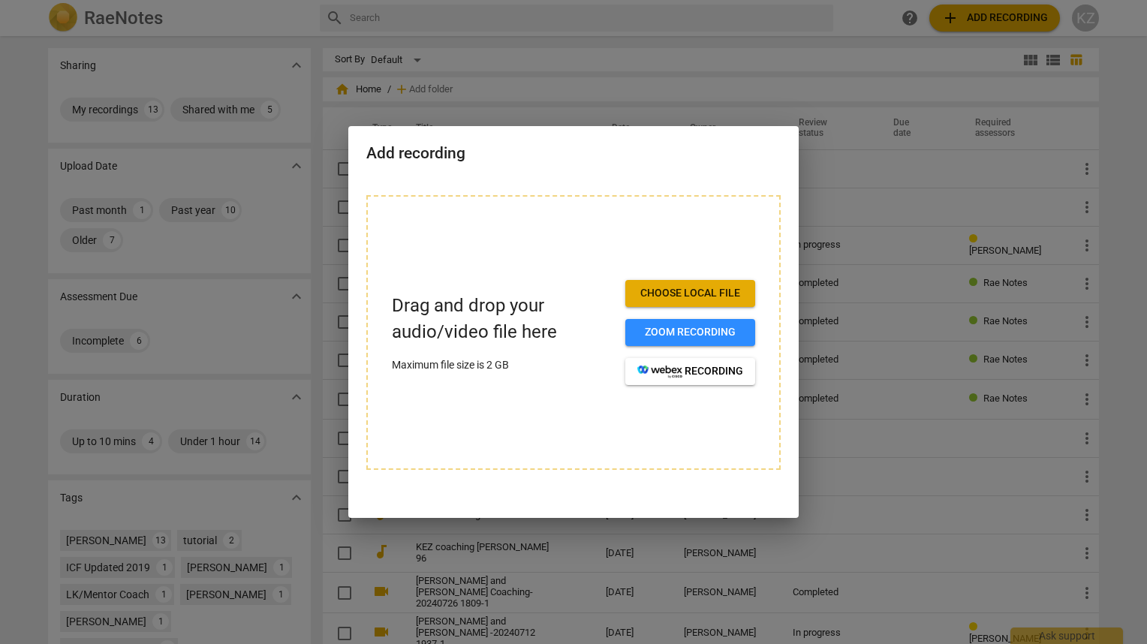
drag, startPoint x: 770, startPoint y: 118, endPoint x: 759, endPoint y: 72, distance: 47.0
click at [769, 116] on div at bounding box center [573, 322] width 1147 height 644
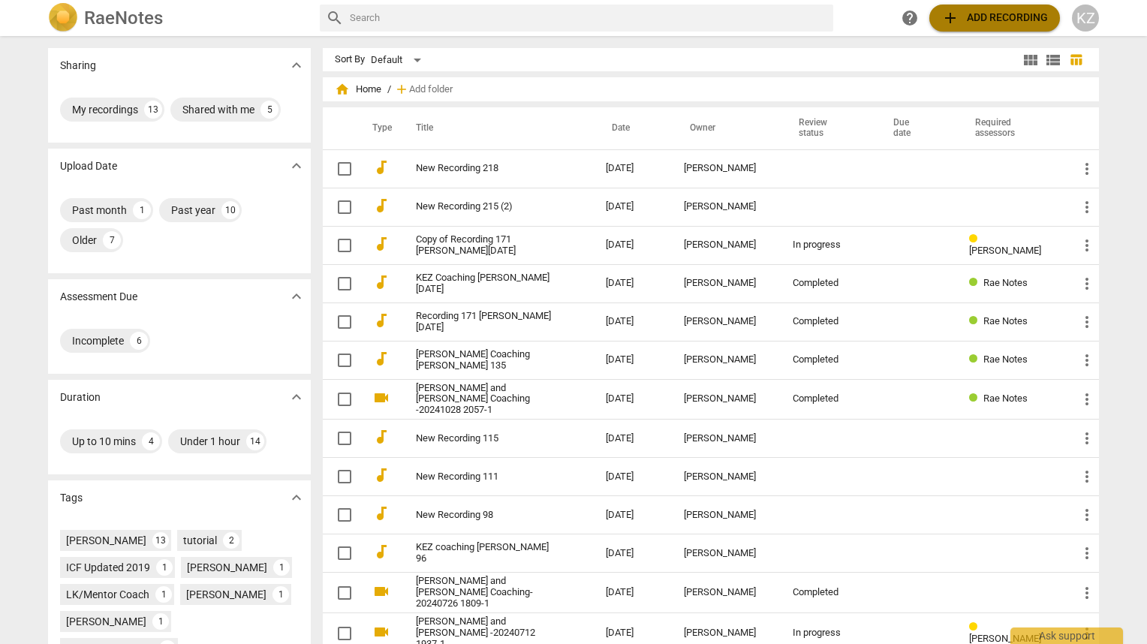
click at [965, 19] on span "add Add recording" at bounding box center [995, 18] width 107 height 18
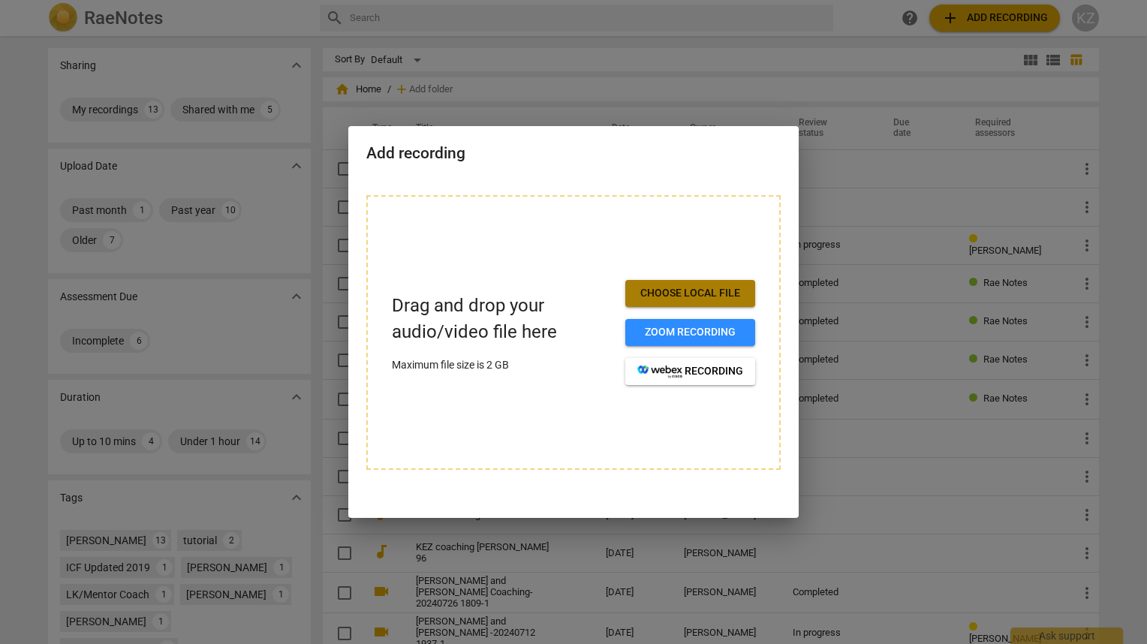
click at [686, 295] on span "Choose local file" at bounding box center [690, 293] width 106 height 15
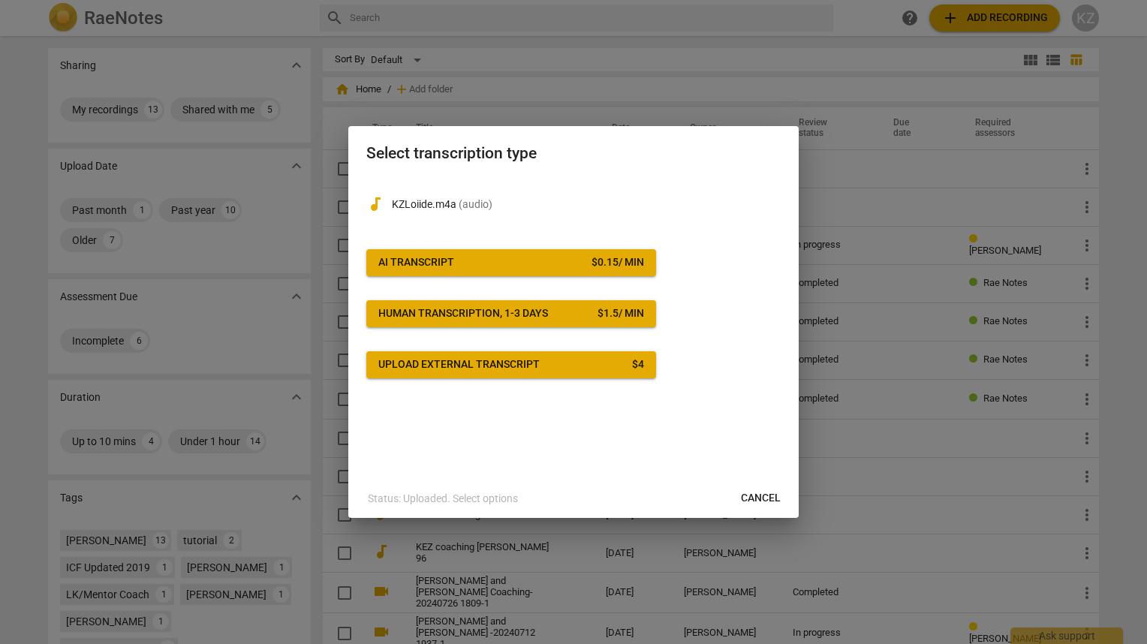
click at [459, 268] on span "AI Transcript $ 0.15 / min" at bounding box center [511, 262] width 266 height 15
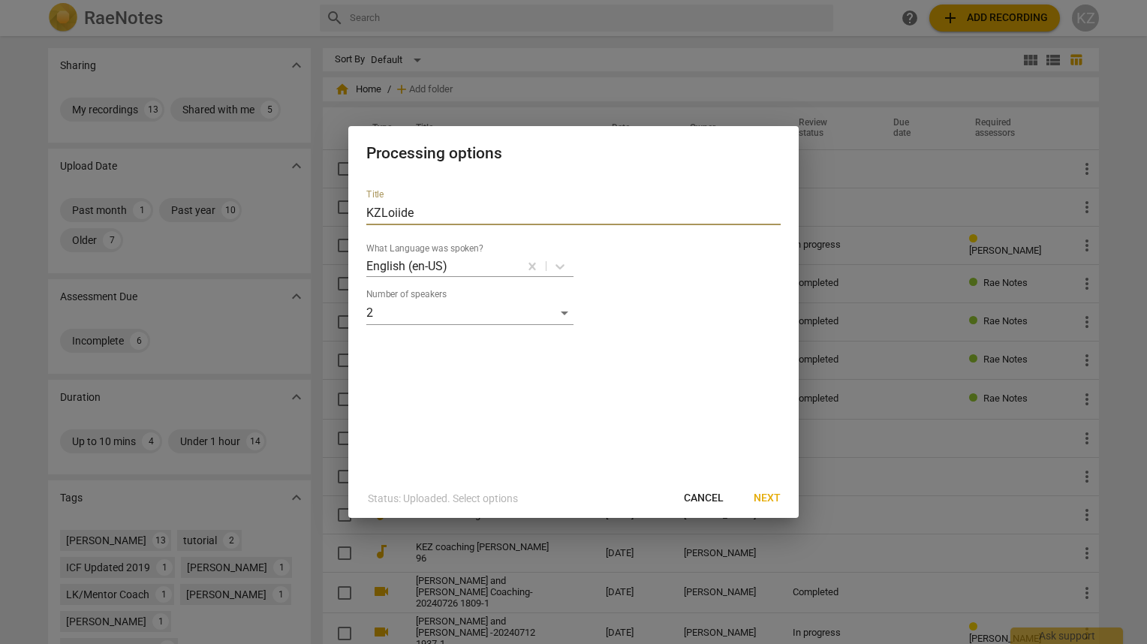
drag, startPoint x: 420, startPoint y: 215, endPoint x: 360, endPoint y: 206, distance: 59.9
click at [360, 206] on div "Title KZLoiide What Language was spoken? English (en-US) Number of speakers 2" at bounding box center [573, 328] width 450 height 302
type input "KZLoiide 9 30 25 223"
drag, startPoint x: 765, startPoint y: 505, endPoint x: 773, endPoint y: 501, distance: 8.8
click at [773, 501] on span "Next" at bounding box center [767, 498] width 27 height 15
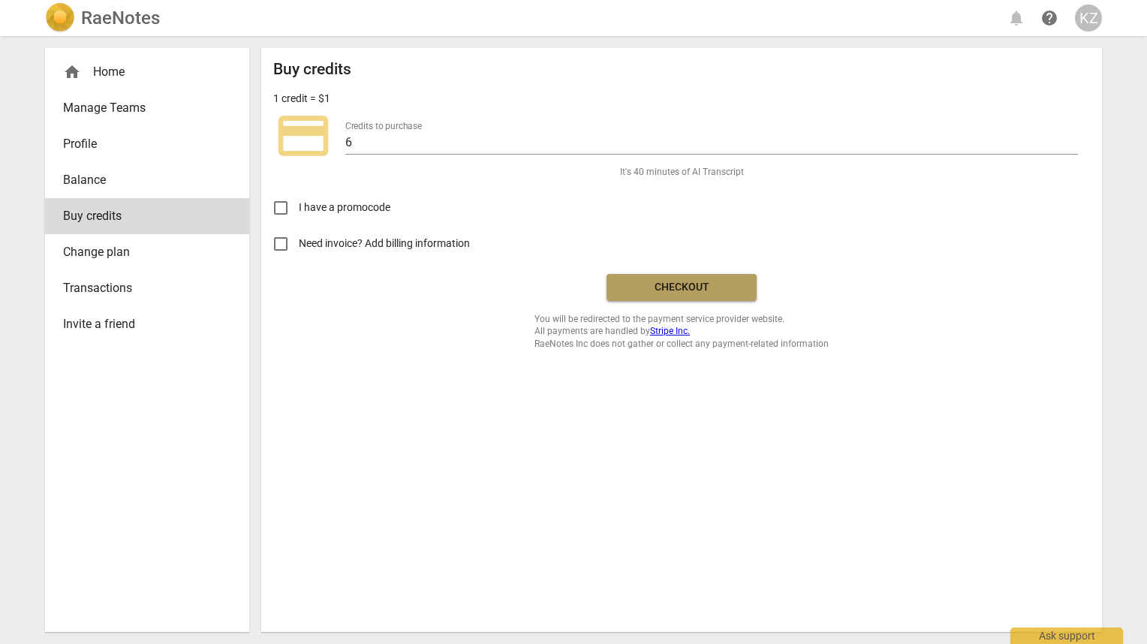
click at [673, 285] on span "Checkout" at bounding box center [682, 287] width 126 height 15
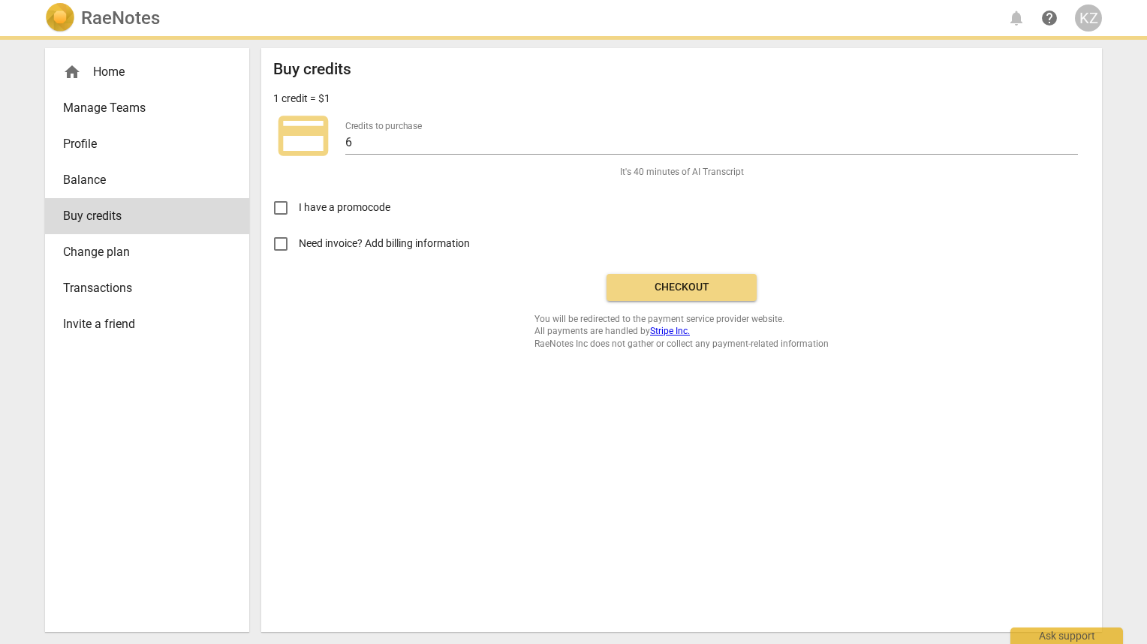
click at [673, 285] on span "Checkout" at bounding box center [682, 287] width 126 height 15
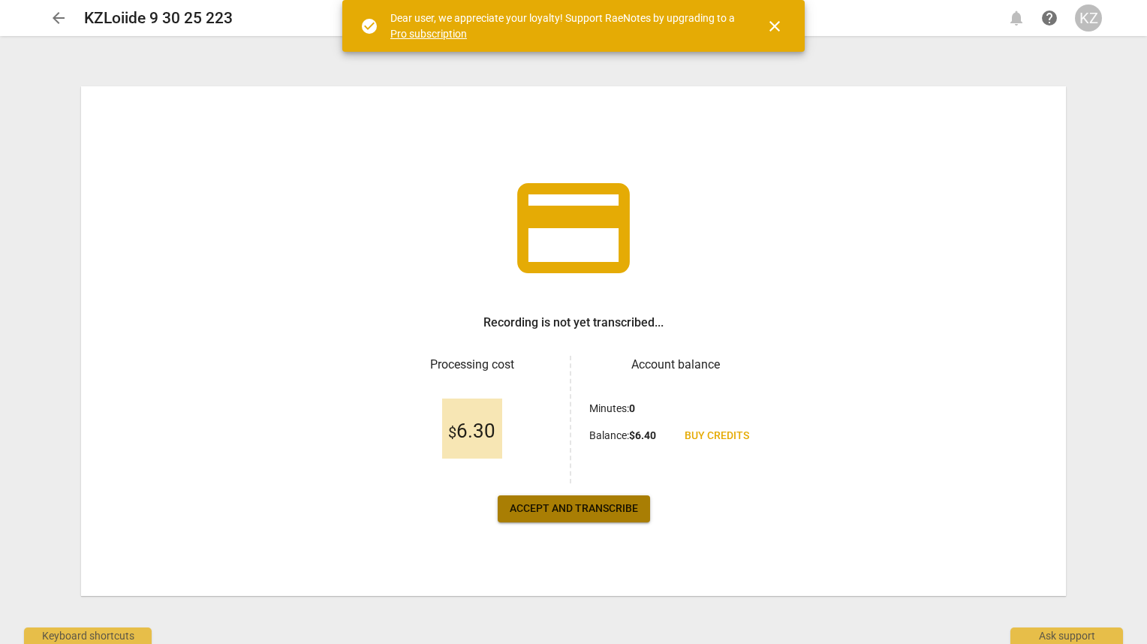
click at [577, 512] on span "Accept and transcribe" at bounding box center [574, 509] width 128 height 15
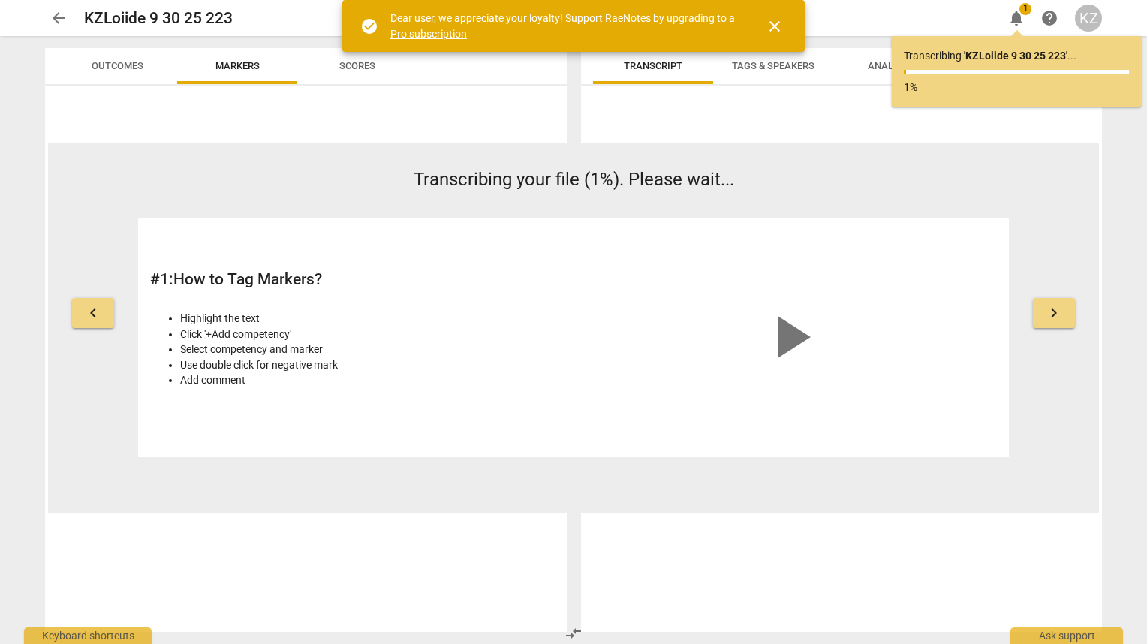
click at [773, 21] on span "close" at bounding box center [775, 26] width 18 height 18
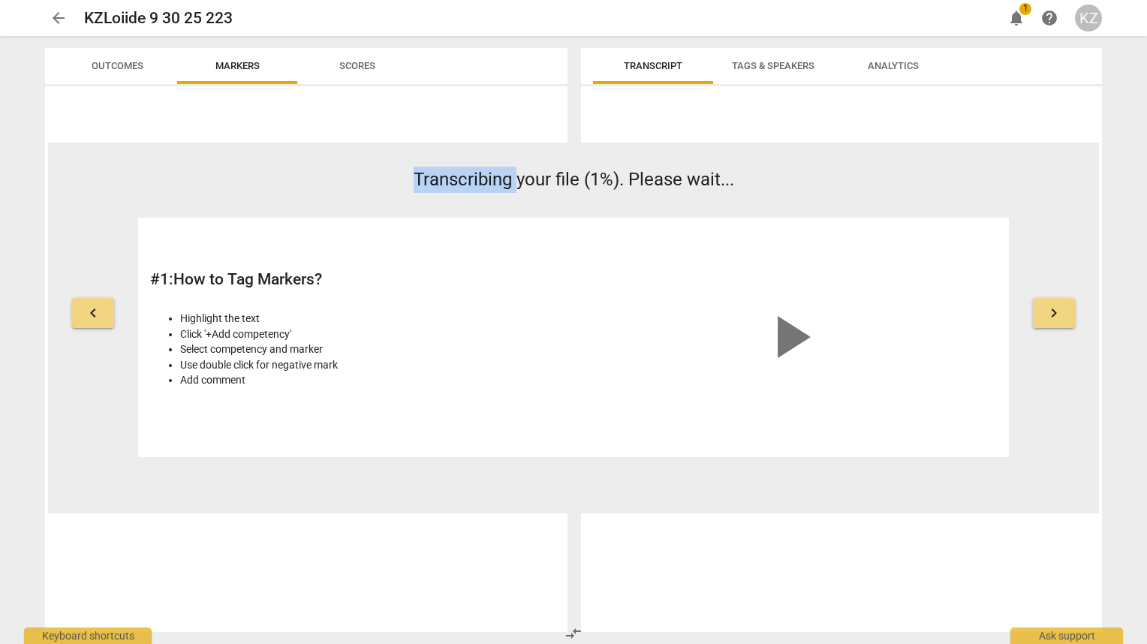
click at [773, 21] on div "KZLoiide 9 30 25 223 edit" at bounding box center [537, 18] width 907 height 19
